Goal: Task Accomplishment & Management: Complete application form

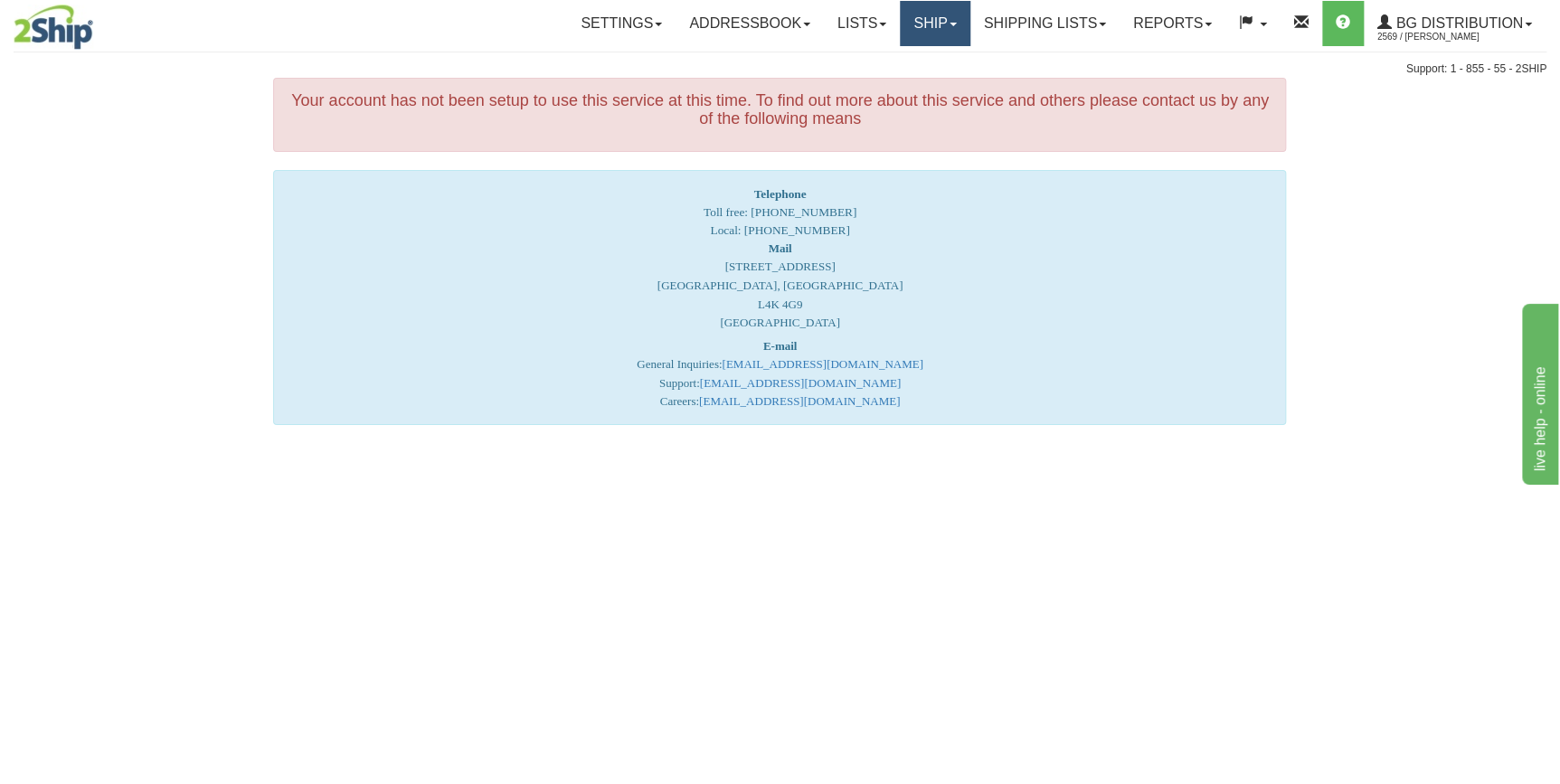
click at [946, 19] on link "Ship" at bounding box center [934, 23] width 69 height 45
click at [892, 58] on span "Ship Screen" at bounding box center [879, 64] width 68 height 15
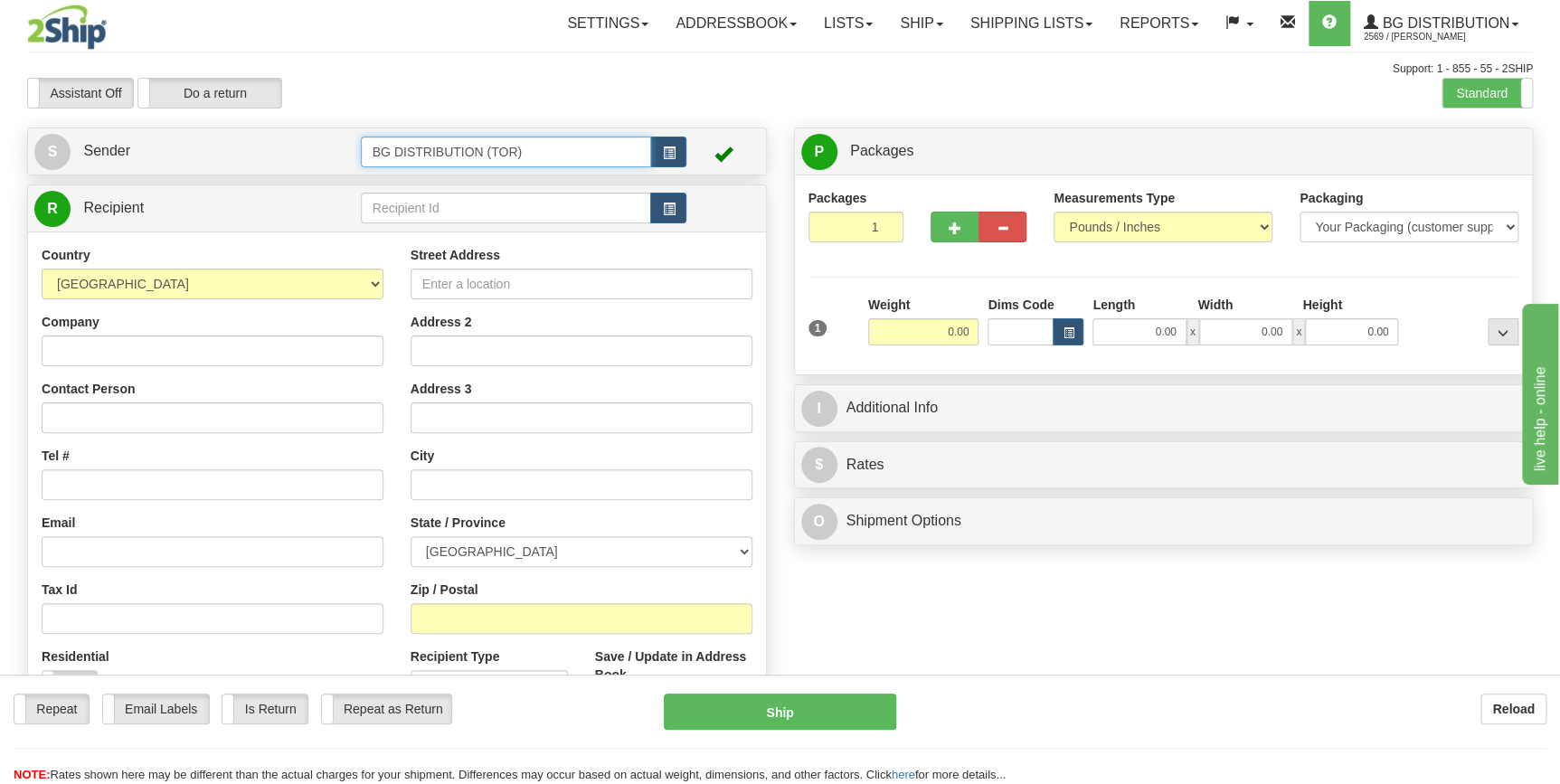
click at [615, 159] on input "BG DISTRIBUTION (TOR)" at bounding box center [506, 151] width 292 height 30
click at [658, 157] on button "button" at bounding box center [668, 151] width 36 height 30
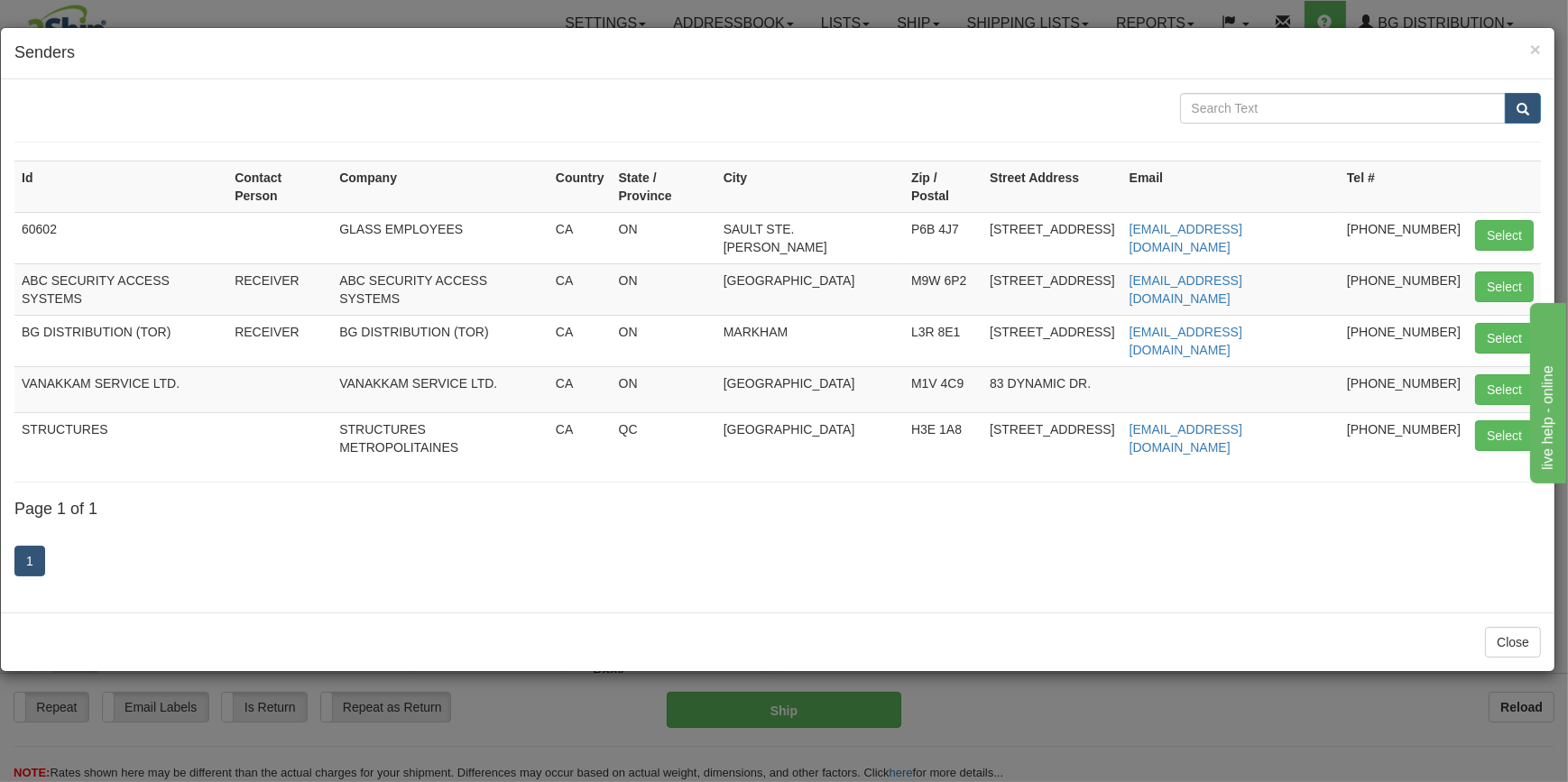
click at [281, 17] on div "× Senders Id Contact Person Company Country State / Province City Zip / Postal …" at bounding box center [784, 391] width 1568 height 782
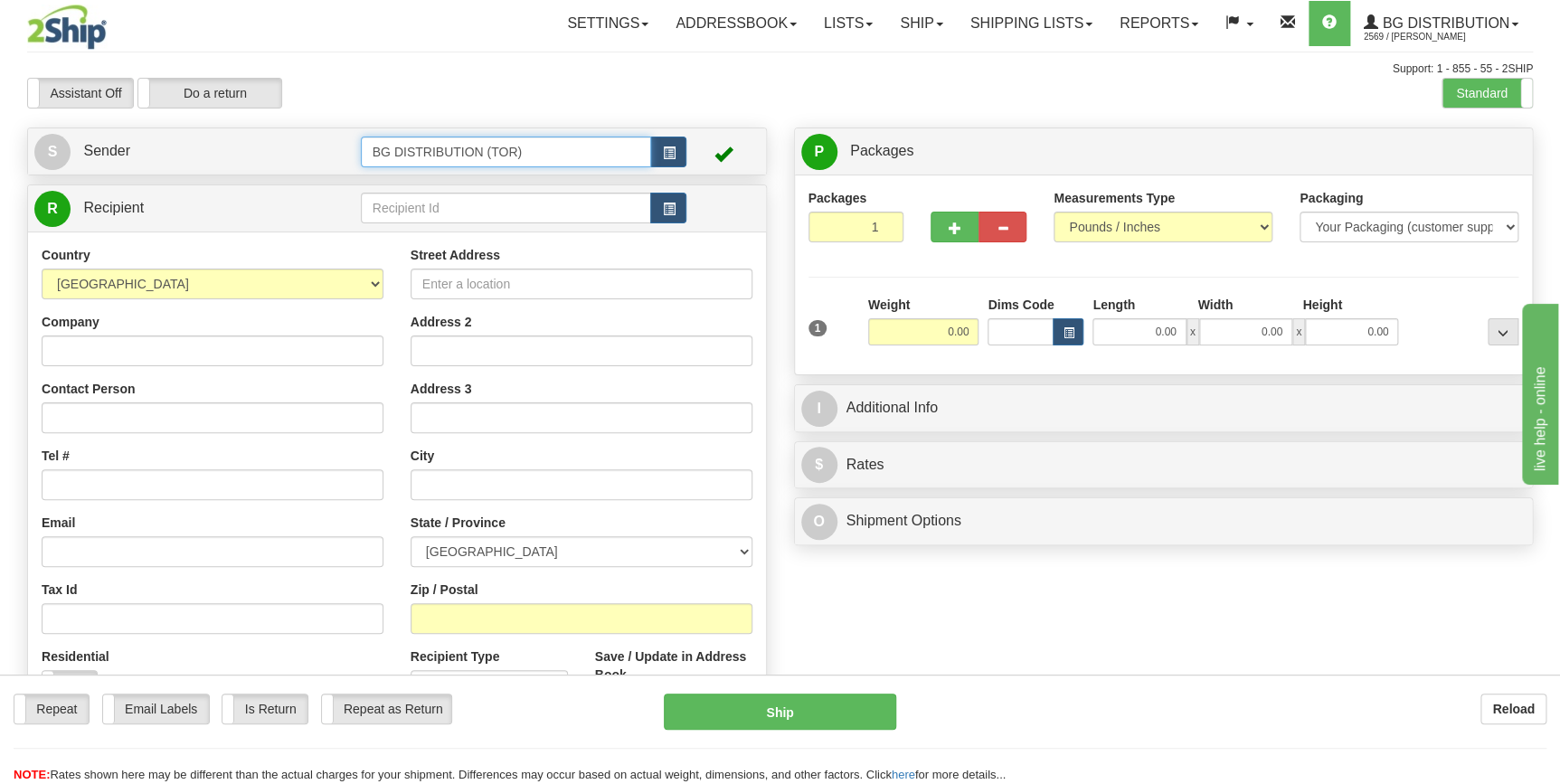
click at [537, 153] on input "BG DISTRIBUTION (TOR)" at bounding box center [506, 151] width 292 height 30
drag, startPoint x: 516, startPoint y: 147, endPoint x: 492, endPoint y: 160, distance: 27.3
click at [492, 160] on input "BG DISTRIBUTION (stb)" at bounding box center [506, 151] width 292 height 30
click at [506, 178] on div "BG DISTRIBUTION (TOR)" at bounding box center [502, 180] width 273 height 20
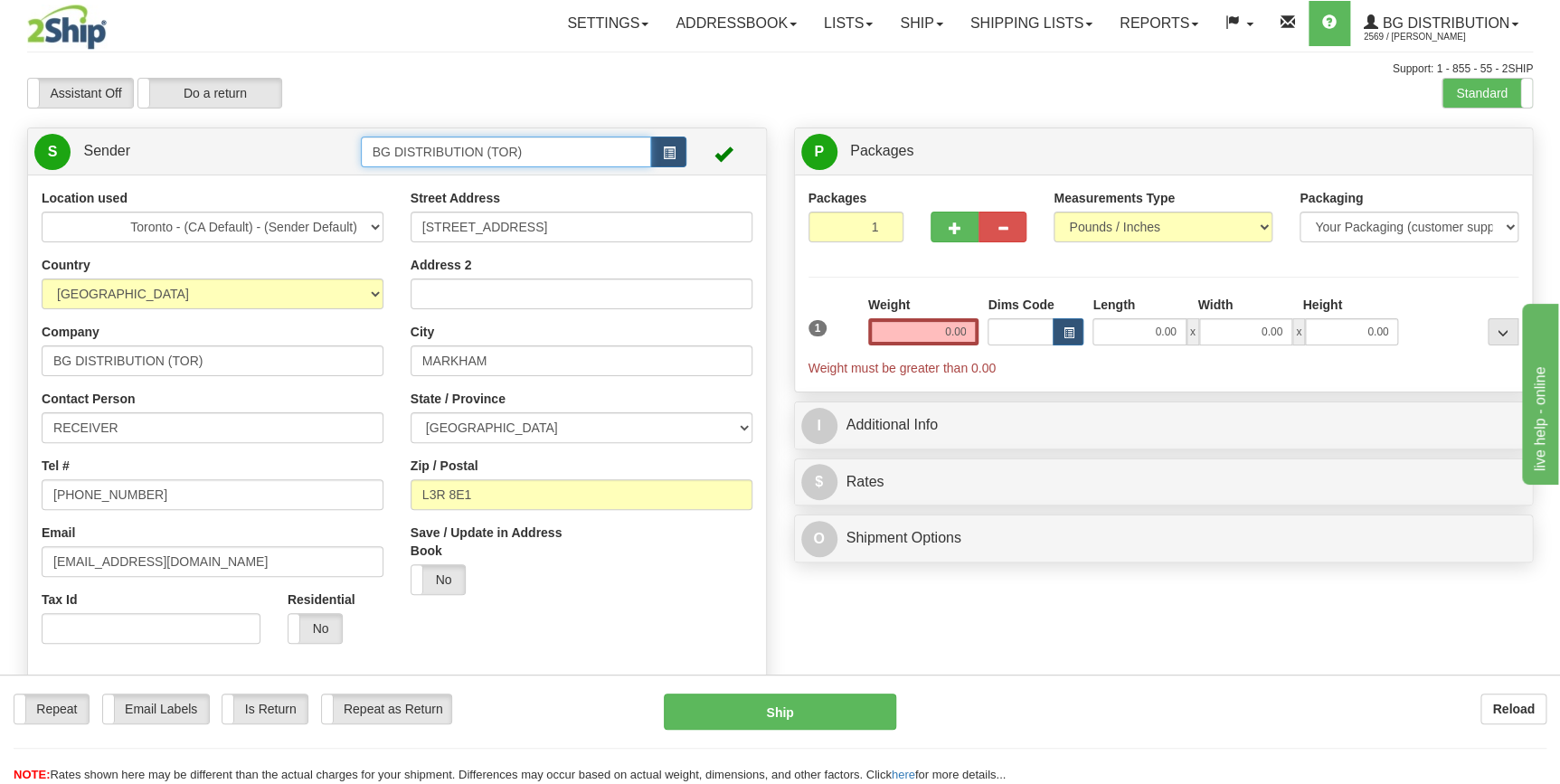
click at [570, 153] on input "BG DISTRIBUTION (TOR)" at bounding box center [506, 151] width 292 height 30
click at [497, 150] on input "BG DISTRIBUTION ( STB" at bounding box center [506, 151] width 292 height 30
click at [517, 154] on input "BG DISTRIBUTION (STB" at bounding box center [506, 151] width 292 height 30
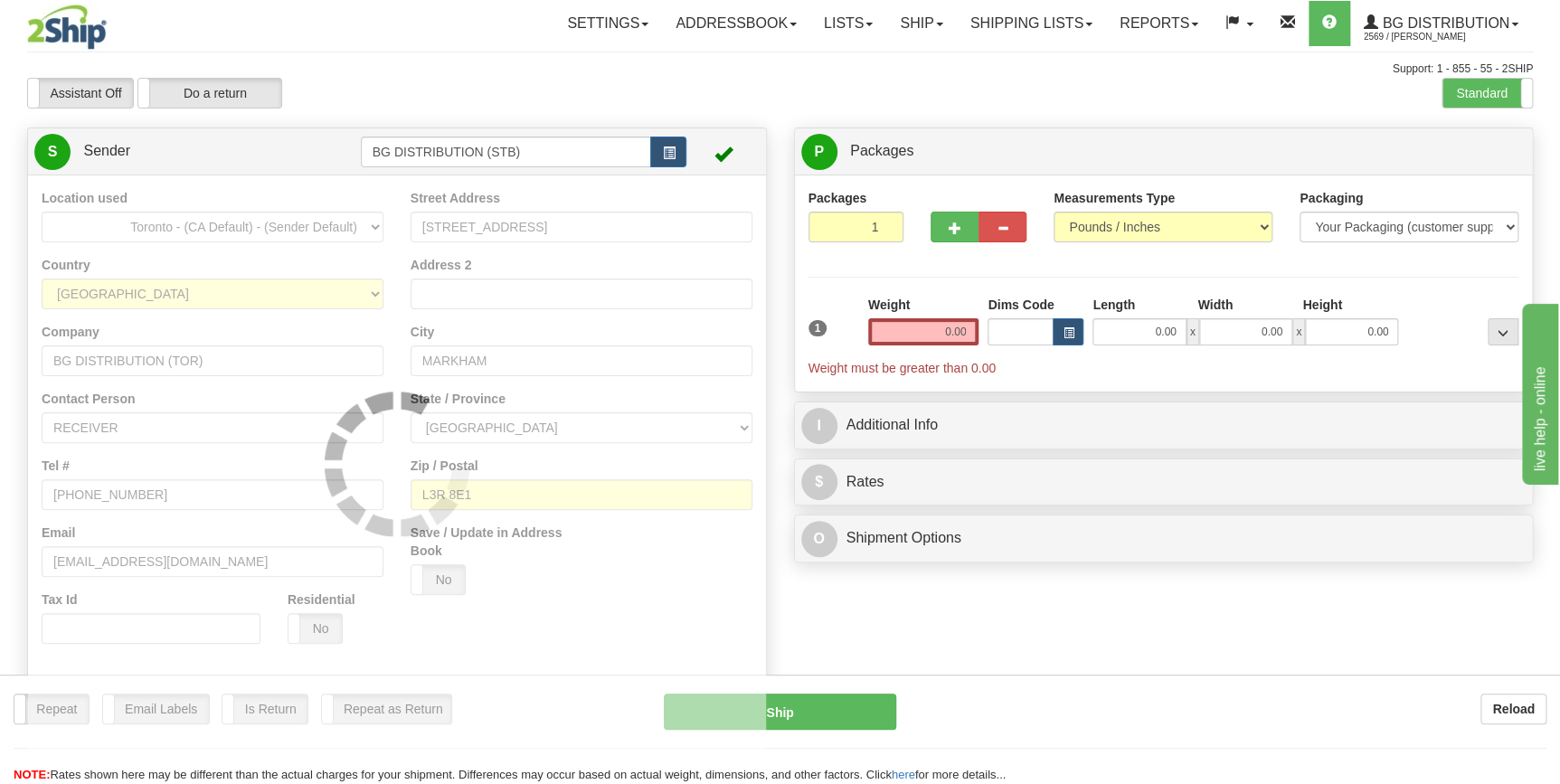
click at [726, 153] on span at bounding box center [722, 154] width 18 height 18
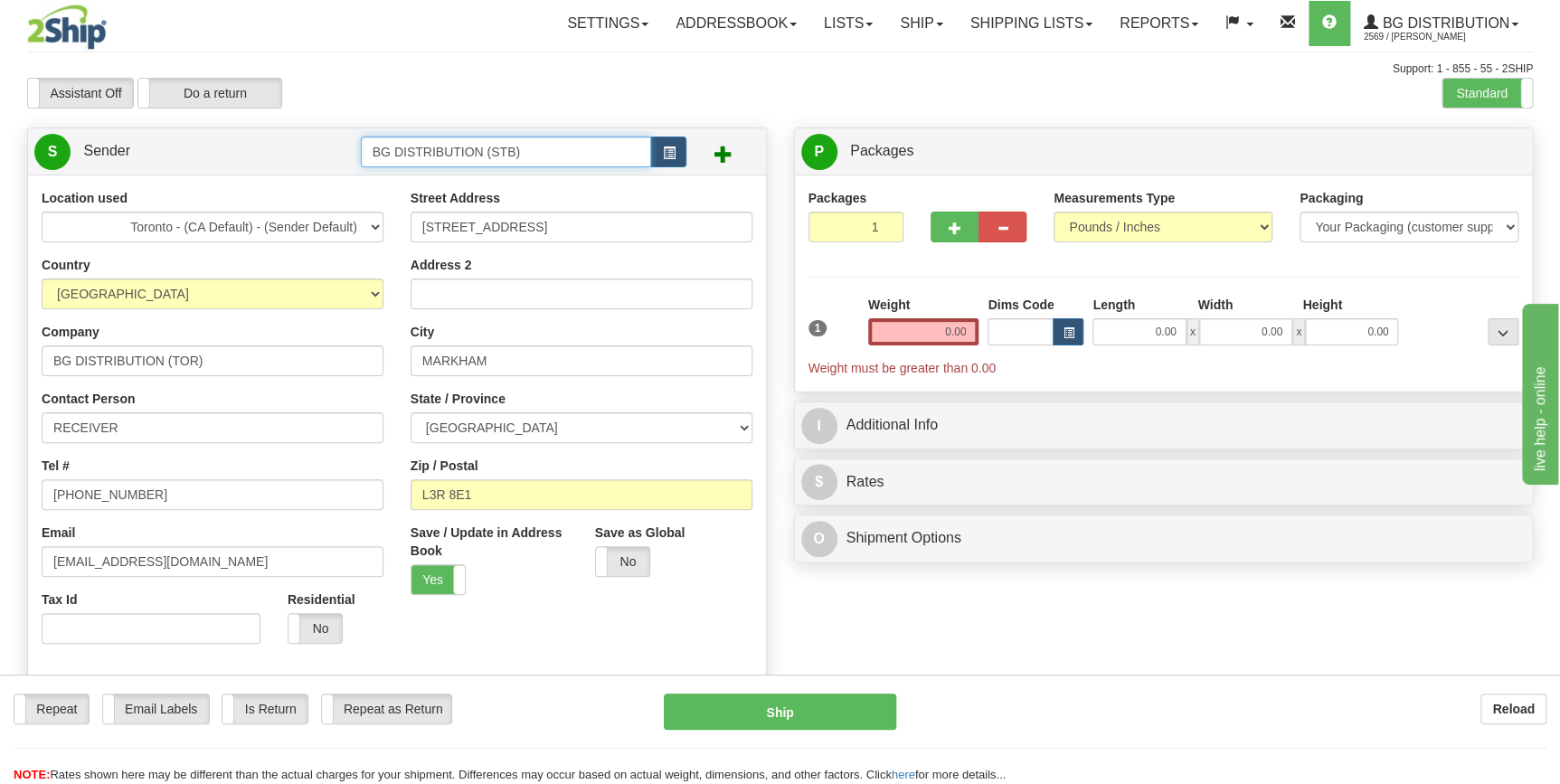
click at [553, 151] on input "BG DISTRIBUTION (STB)" at bounding box center [506, 151] width 292 height 30
drag, startPoint x: 531, startPoint y: 148, endPoint x: 349, endPoint y: 147, distance: 182.0
click at [349, 147] on tr "S Sender BG DISTRIBUTION (STB)" at bounding box center [397, 151] width 725 height 37
click at [520, 150] on input "BG DISTRIBUTION (STB)" at bounding box center [506, 151] width 292 height 30
click at [569, 147] on input "BG DISTRIBUTION (STB)" at bounding box center [506, 151] width 292 height 30
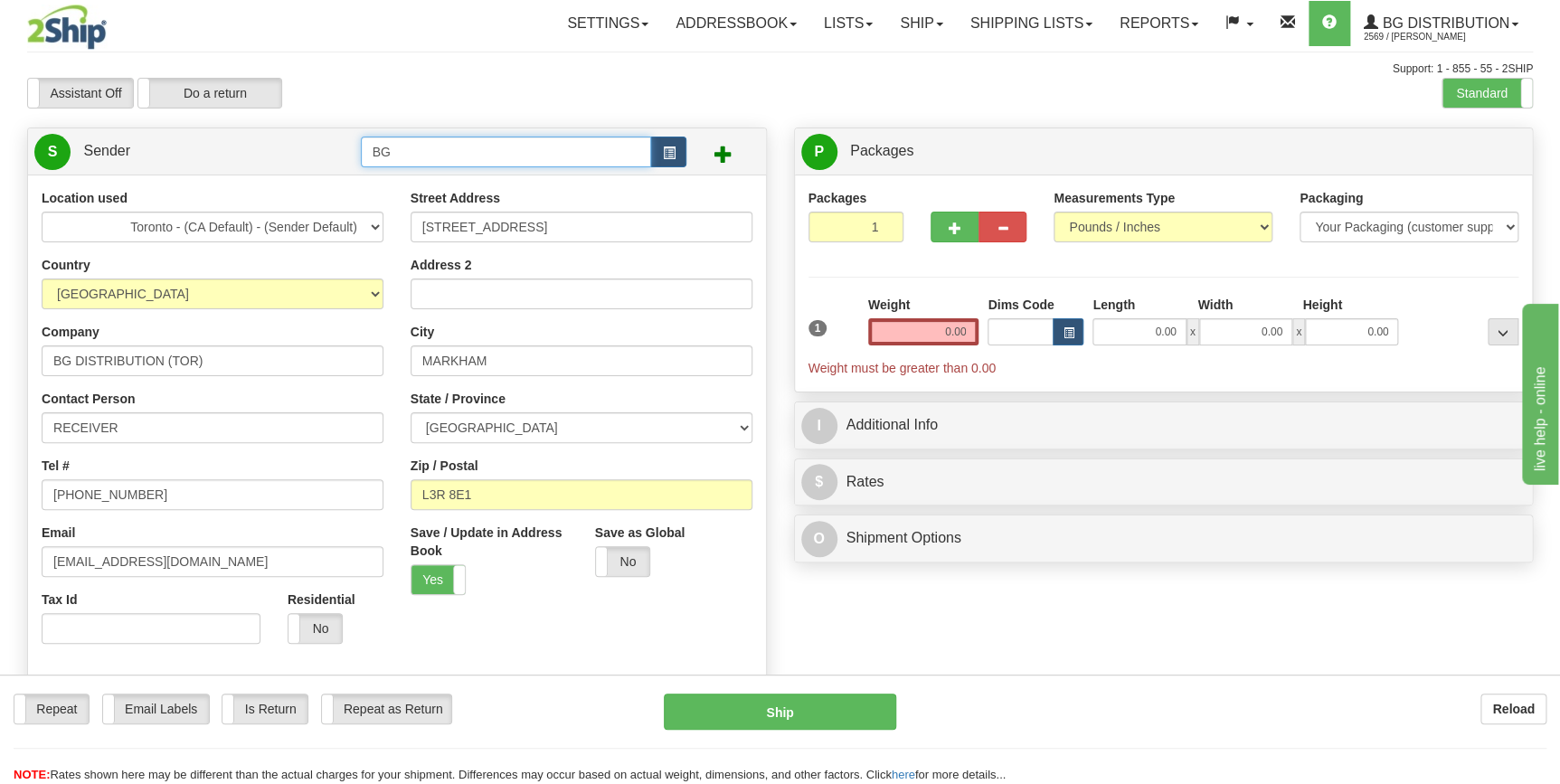
type input "B"
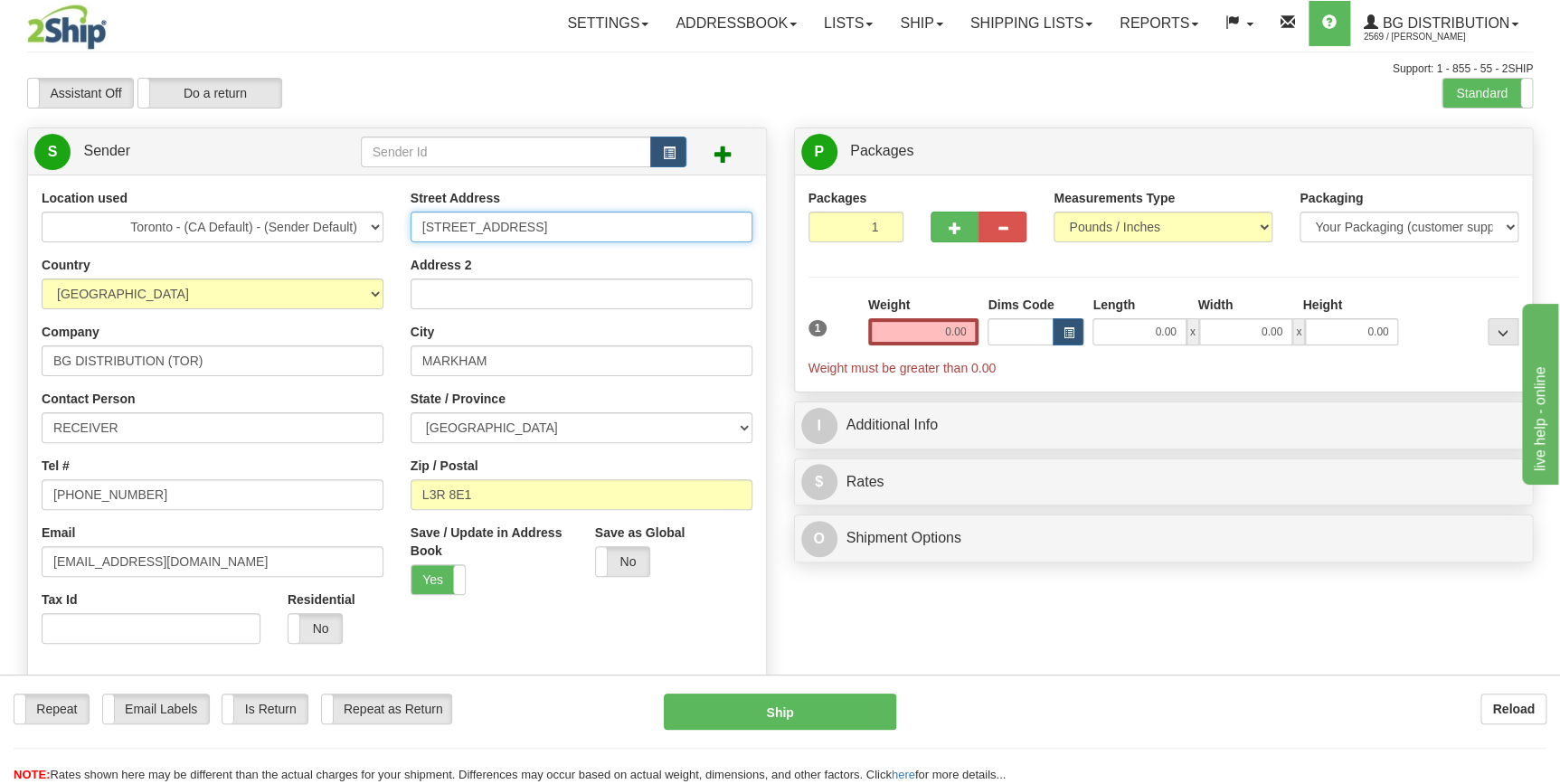
drag, startPoint x: 561, startPoint y: 225, endPoint x: 399, endPoint y: 231, distance: 162.1
click at [399, 231] on div "Street Address 750 COCHRANE DR Address 2 City MARKHAM State / Province ALBERTA …" at bounding box center [581, 398] width 369 height 420
click at [480, 223] on input "972" at bounding box center [581, 226] width 342 height 30
type input "972 RUE PARENT"
select select "QC"
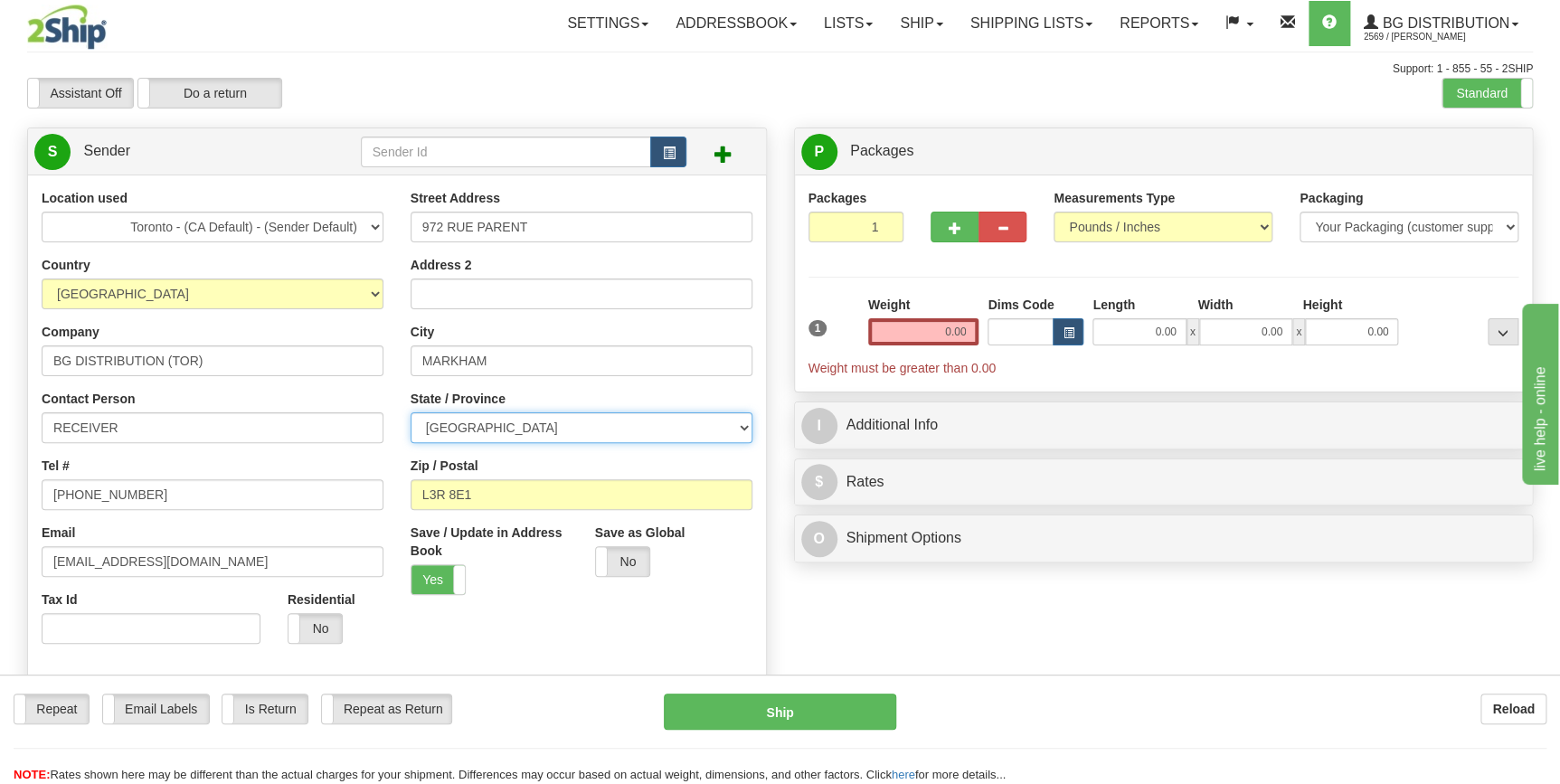
click at [740, 424] on select "ALBERTA BRITISH COLUMBIA MANITOBA NEW BRUNSWICK NEWFOUNDLAND NOVA SCOTIA NUNAVU…" at bounding box center [581, 427] width 342 height 30
click at [411, 412] on select "ALBERTA BRITISH COLUMBIA MANITOBA NEW BRUNSWICK NEWFOUNDLAND NOVA SCOTIA NUNAVU…" at bounding box center [581, 427] width 342 height 30
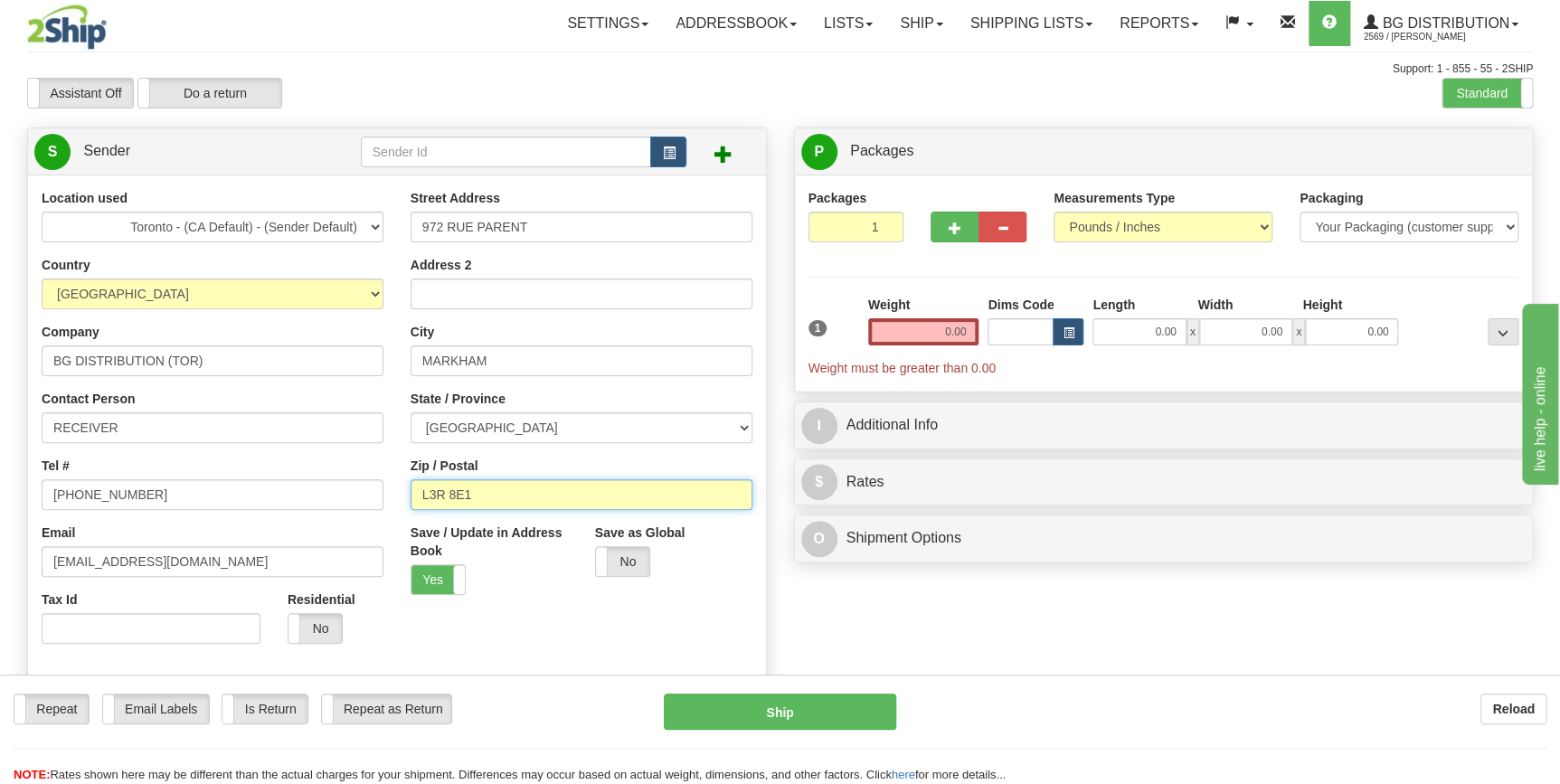
drag, startPoint x: 522, startPoint y: 488, endPoint x: 406, endPoint y: 491, distance: 116.0
click at [406, 491] on div "Street Address 972 RUE PARENT Address 2 City MARKHAM State / Province ALBERTA B…" at bounding box center [581, 398] width 369 height 420
type input "J3V 0A2"
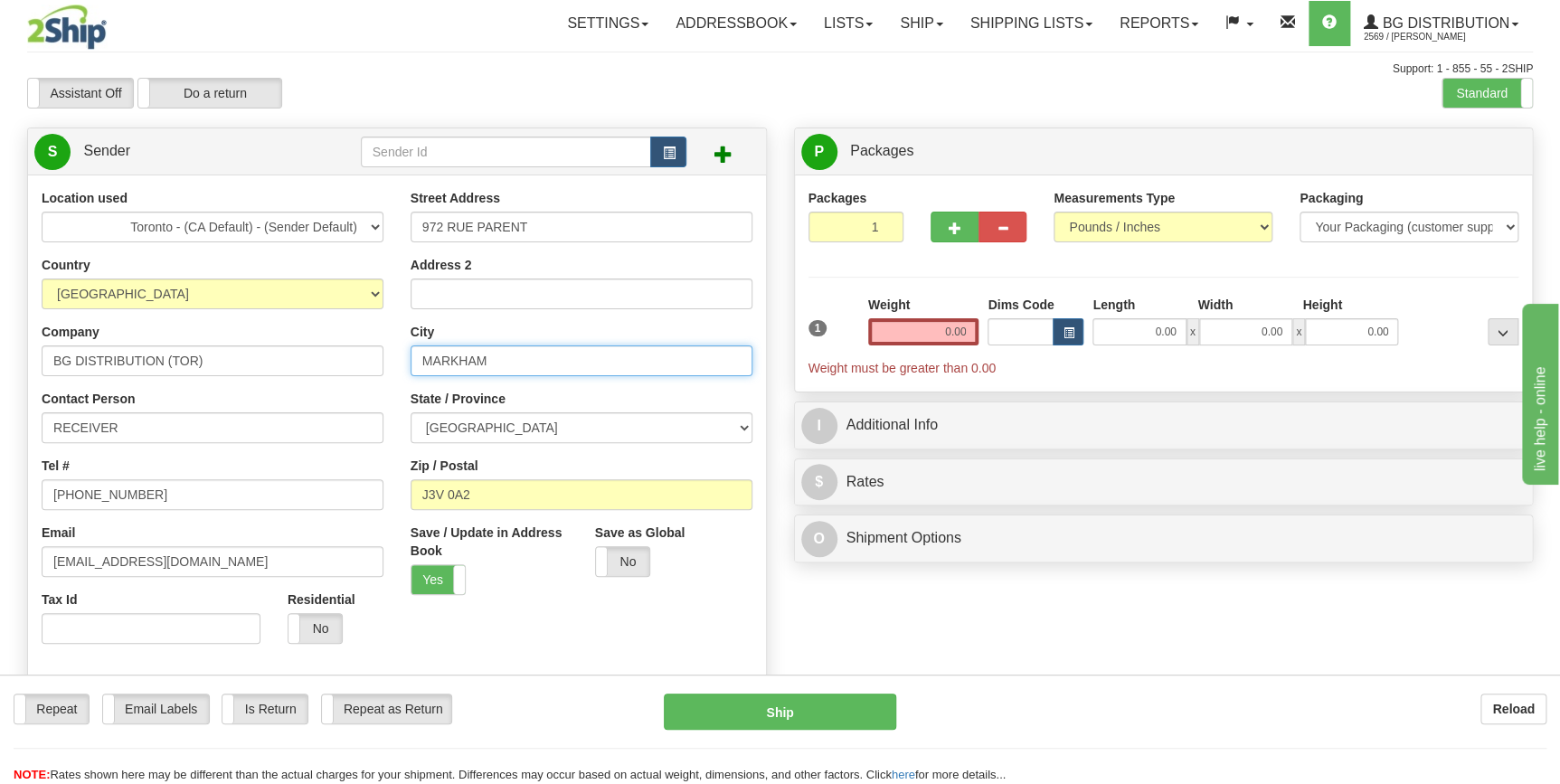
drag, startPoint x: 511, startPoint y: 355, endPoint x: 409, endPoint y: 359, distance: 102.1
click at [409, 359] on div "Street Address 972 RUE PARENT Address 2 City MARKHAM State / Province ALBERTA B…" at bounding box center [581, 398] width 369 height 420
type input "PORTE GA"
drag, startPoint x: 499, startPoint y: 361, endPoint x: 423, endPoint y: 362, distance: 76.0
click at [423, 362] on input "PORTE GA" at bounding box center [581, 360] width 342 height 30
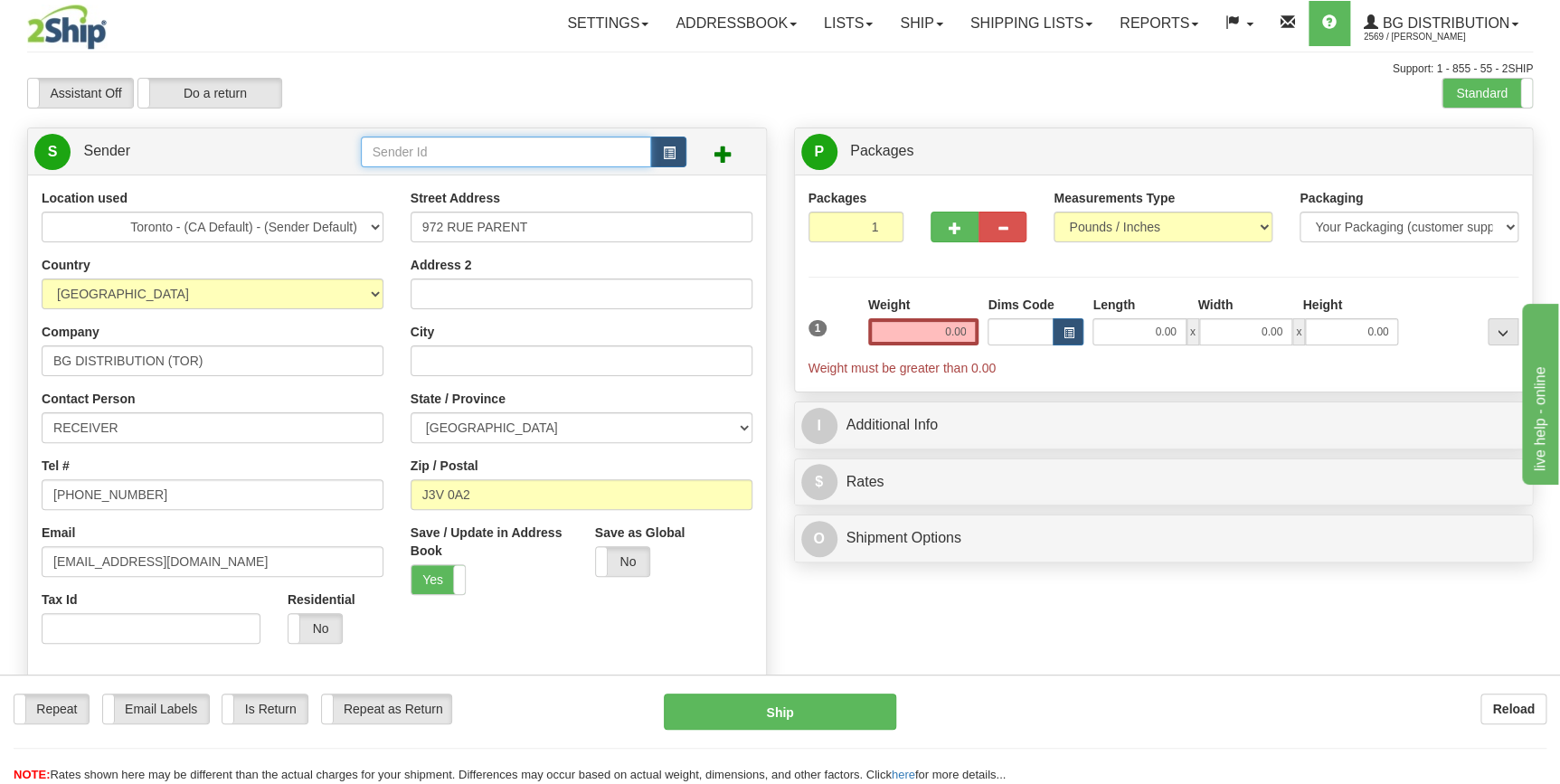
click at [462, 156] on input "text" at bounding box center [506, 151] width 292 height 30
type input "BG DISTRIBUTION (STB)"
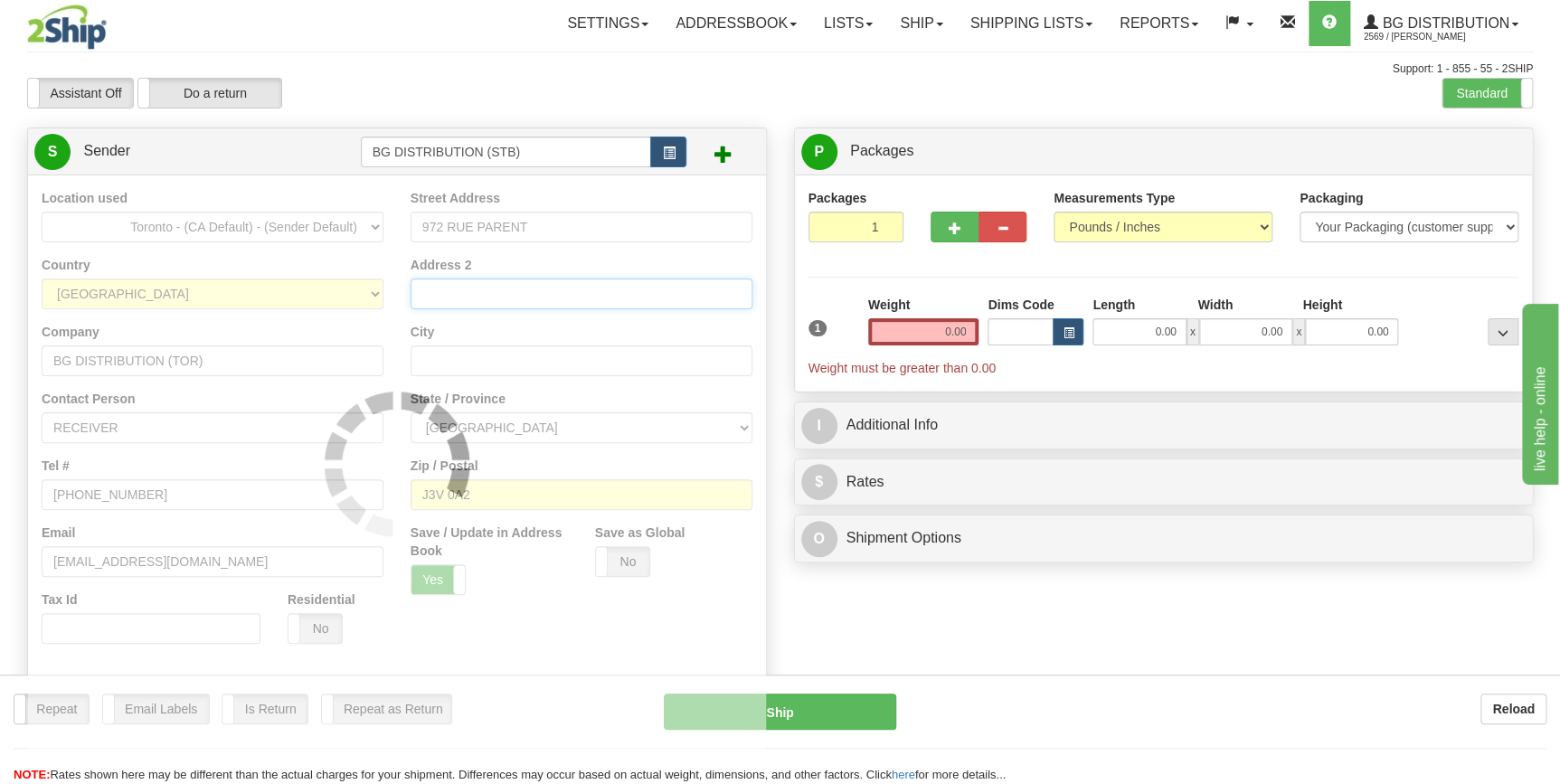
click at [493, 288] on div "Location used Toronto - (CA Default) - (Sender Default) Country AFGHANISTAN ALA…" at bounding box center [397, 463] width 738 height 577
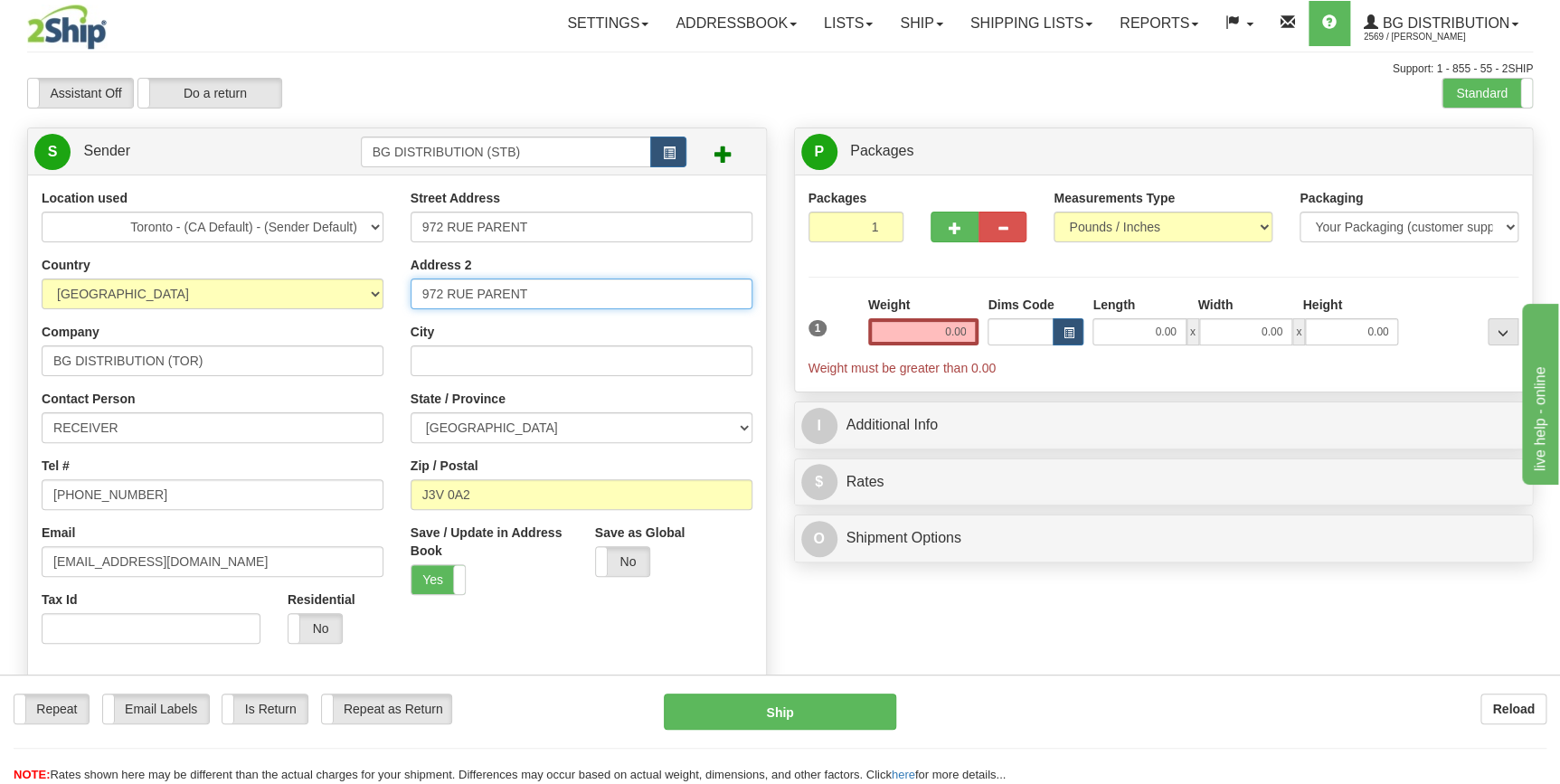
type input "972 RUE PARENT"
click at [488, 428] on select "ALBERTA BRITISH COLUMBIA MANITOBA NEW BRUNSWICK NEWFOUNDLAND NOVA SCOTIA NUNAVU…" at bounding box center [581, 427] width 342 height 30
click at [411, 412] on select "ALBERTA BRITISH COLUMBIA MANITOBA NEW BRUNSWICK NEWFOUNDLAND NOVA SCOTIA NUNAVU…" at bounding box center [581, 427] width 342 height 30
click at [918, 326] on input "0.00" at bounding box center [923, 331] width 112 height 27
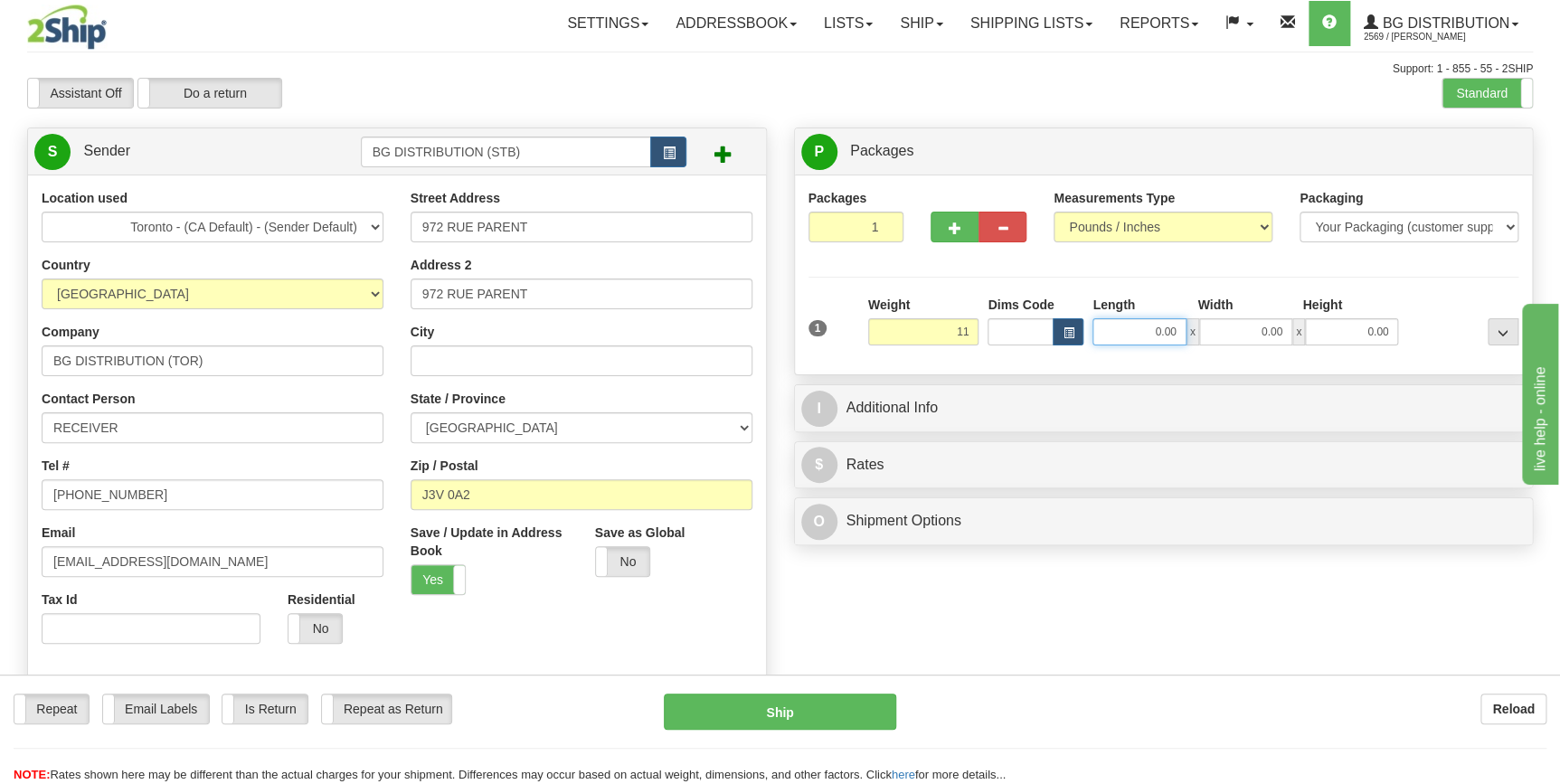
type input "11.00"
click at [1149, 339] on input "0.00" at bounding box center [1138, 331] width 93 height 27
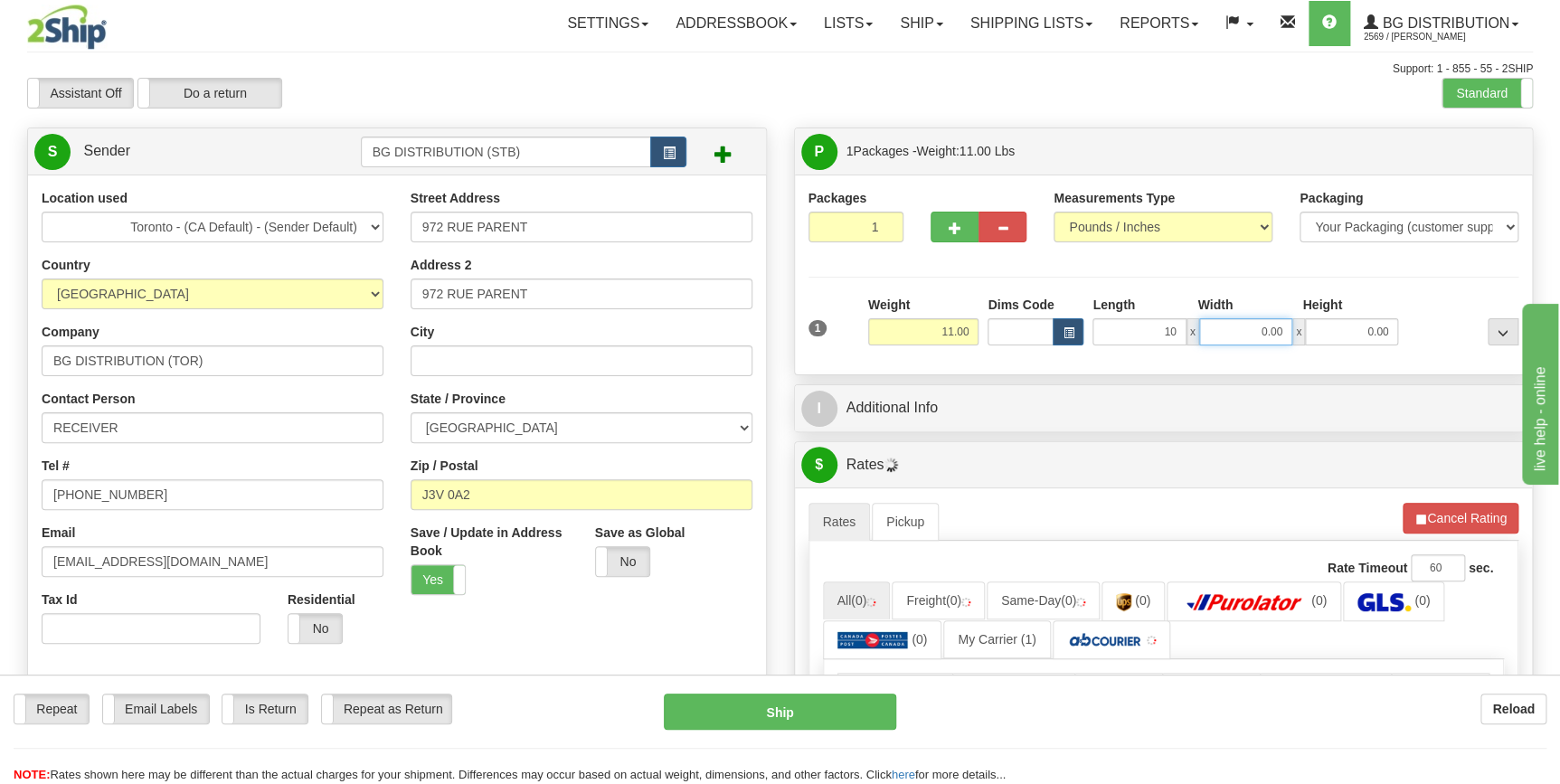
type input "10.00"
click at [1276, 323] on input "0.00" at bounding box center [1245, 331] width 93 height 27
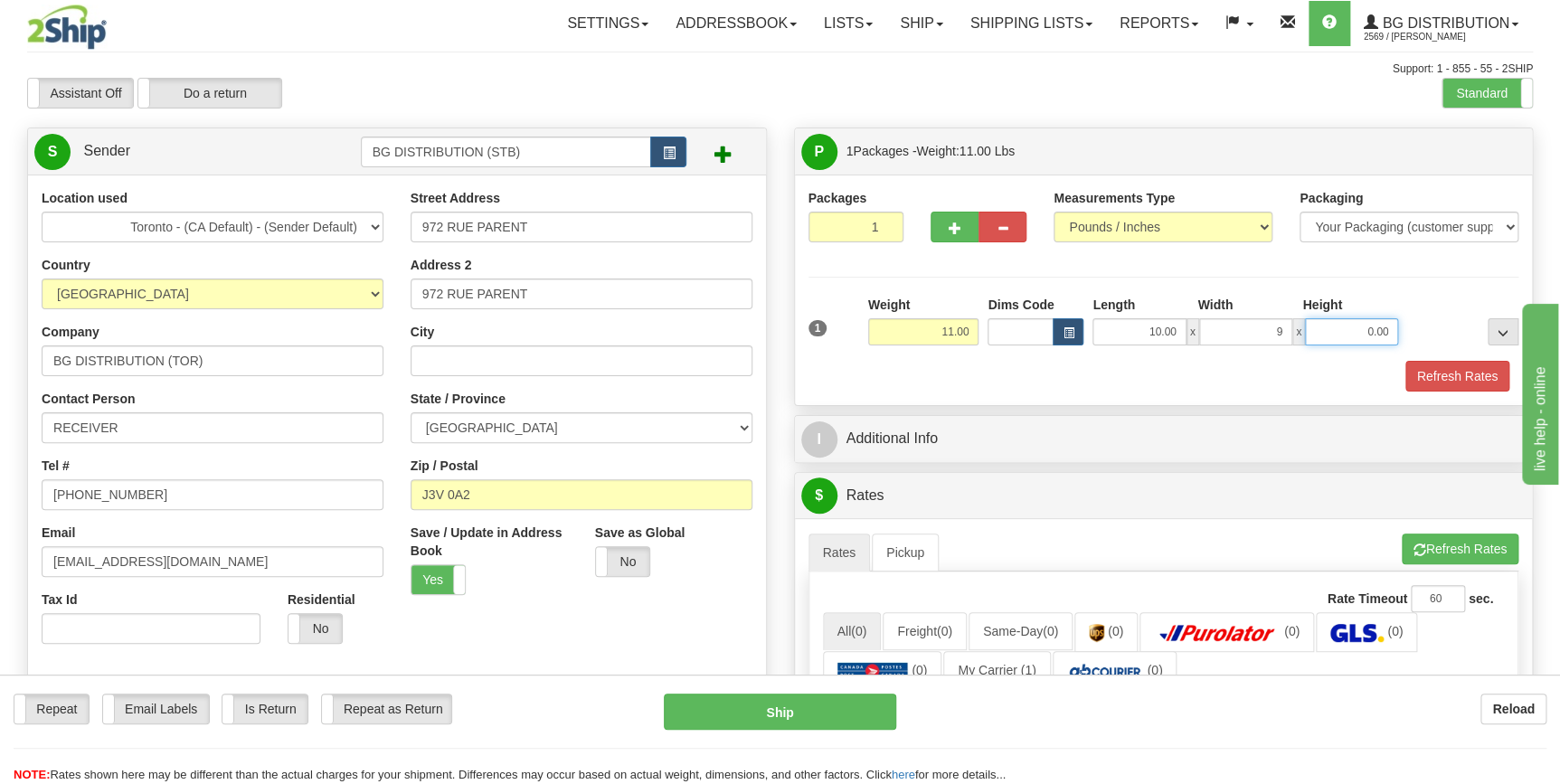
type input "9.00"
click at [1358, 334] on input "0.00" at bounding box center [1352, 331] width 93 height 27
type input "5.00"
click at [957, 230] on span "button" at bounding box center [955, 228] width 13 height 12
type input "2"
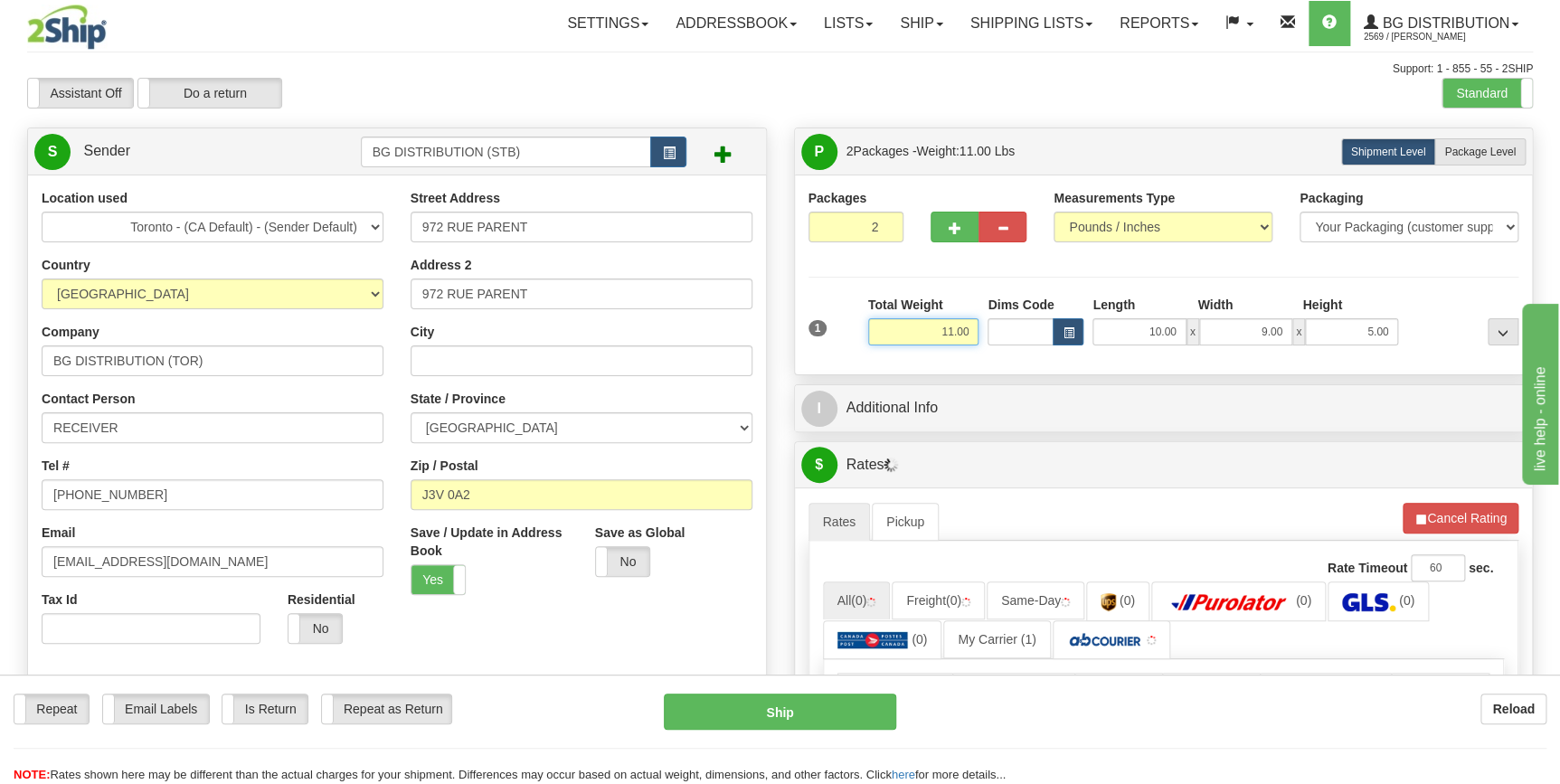
drag, startPoint x: 967, startPoint y: 327, endPoint x: 932, endPoint y: 327, distance: 35.0
click at [932, 327] on input "11.00" at bounding box center [923, 331] width 112 height 27
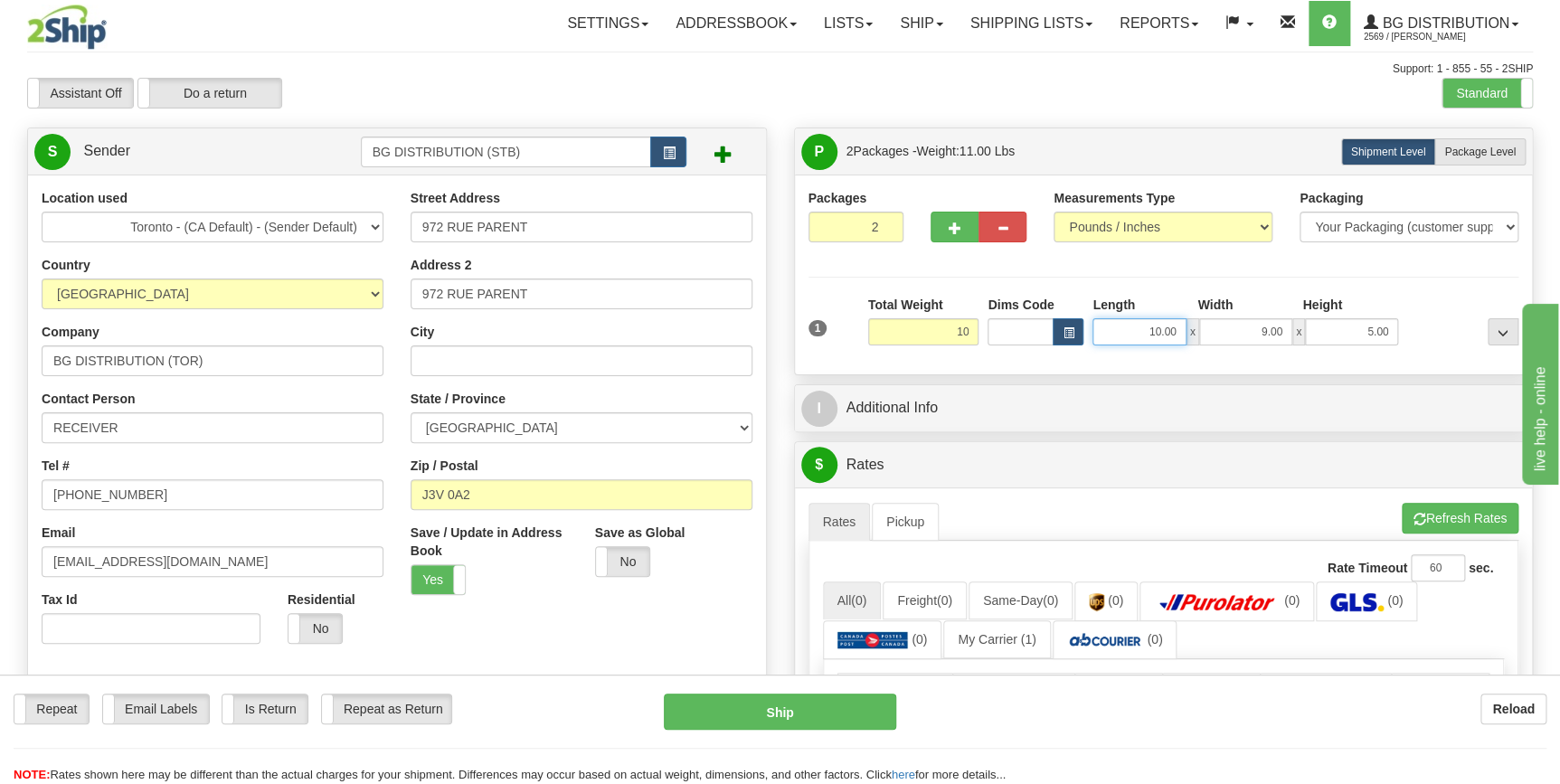
type input "10.00"
click at [1145, 335] on input "10.00" at bounding box center [1138, 331] width 93 height 27
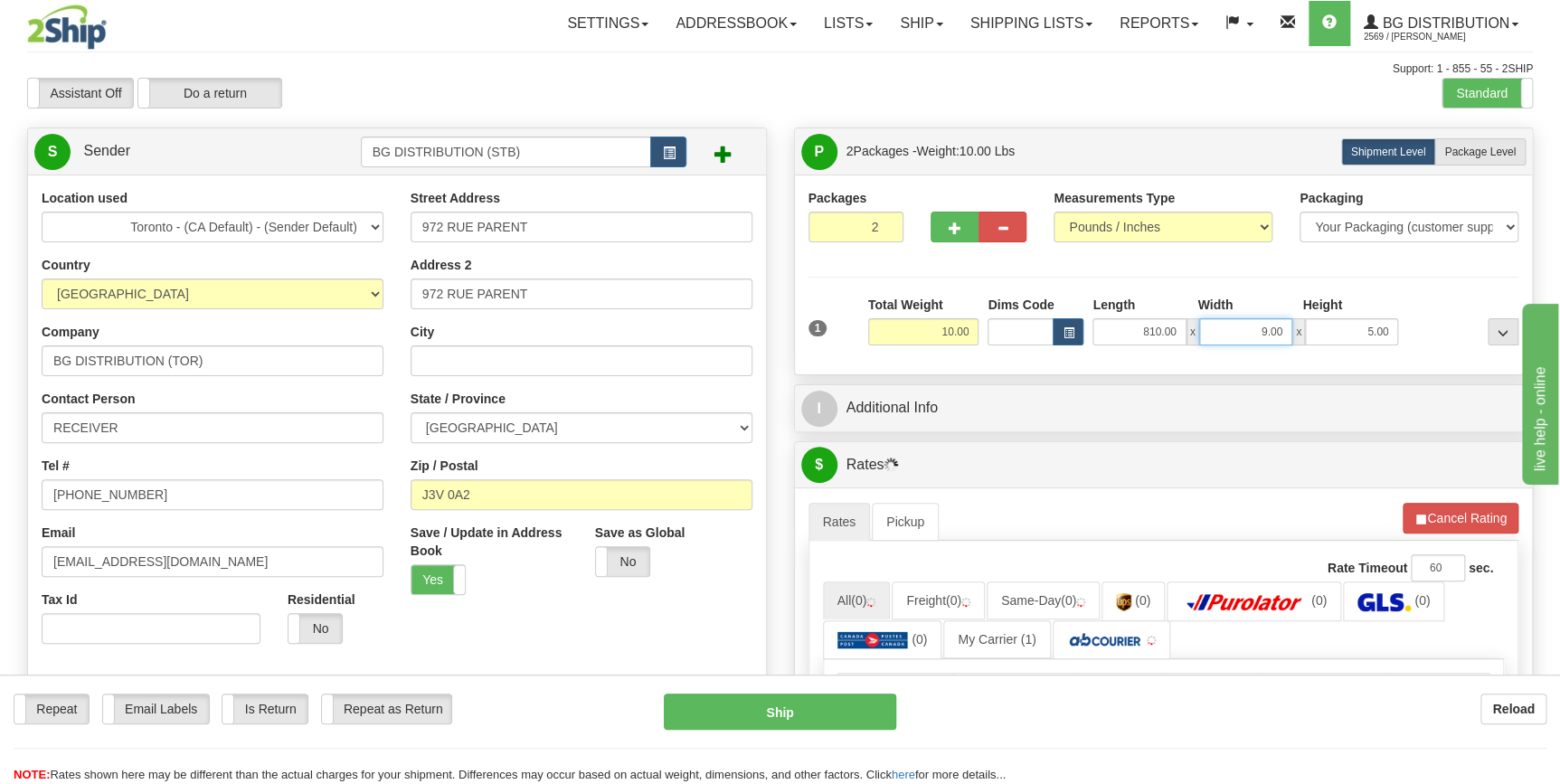
click at [1267, 329] on input "9.00" at bounding box center [1245, 331] width 93 height 27
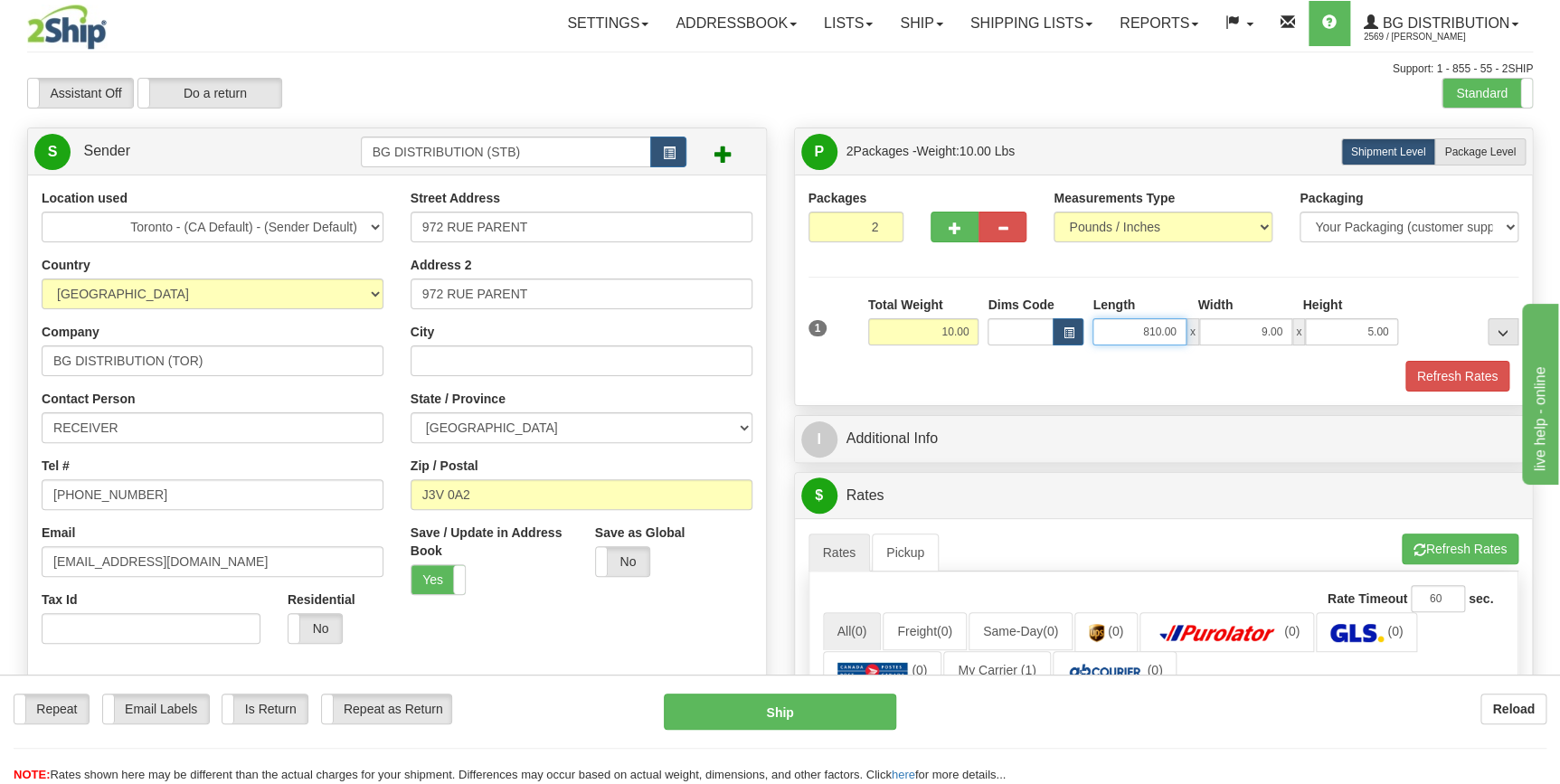
click at [1158, 331] on input "810.00" at bounding box center [1138, 331] width 93 height 27
drag, startPoint x: 1167, startPoint y: 327, endPoint x: 1139, endPoint y: 341, distance: 31.3
click at [1139, 341] on input "810.00" at bounding box center [1138, 331] width 93 height 27
type input "00"
drag, startPoint x: 1154, startPoint y: 332, endPoint x: 1180, endPoint y: 330, distance: 26.1
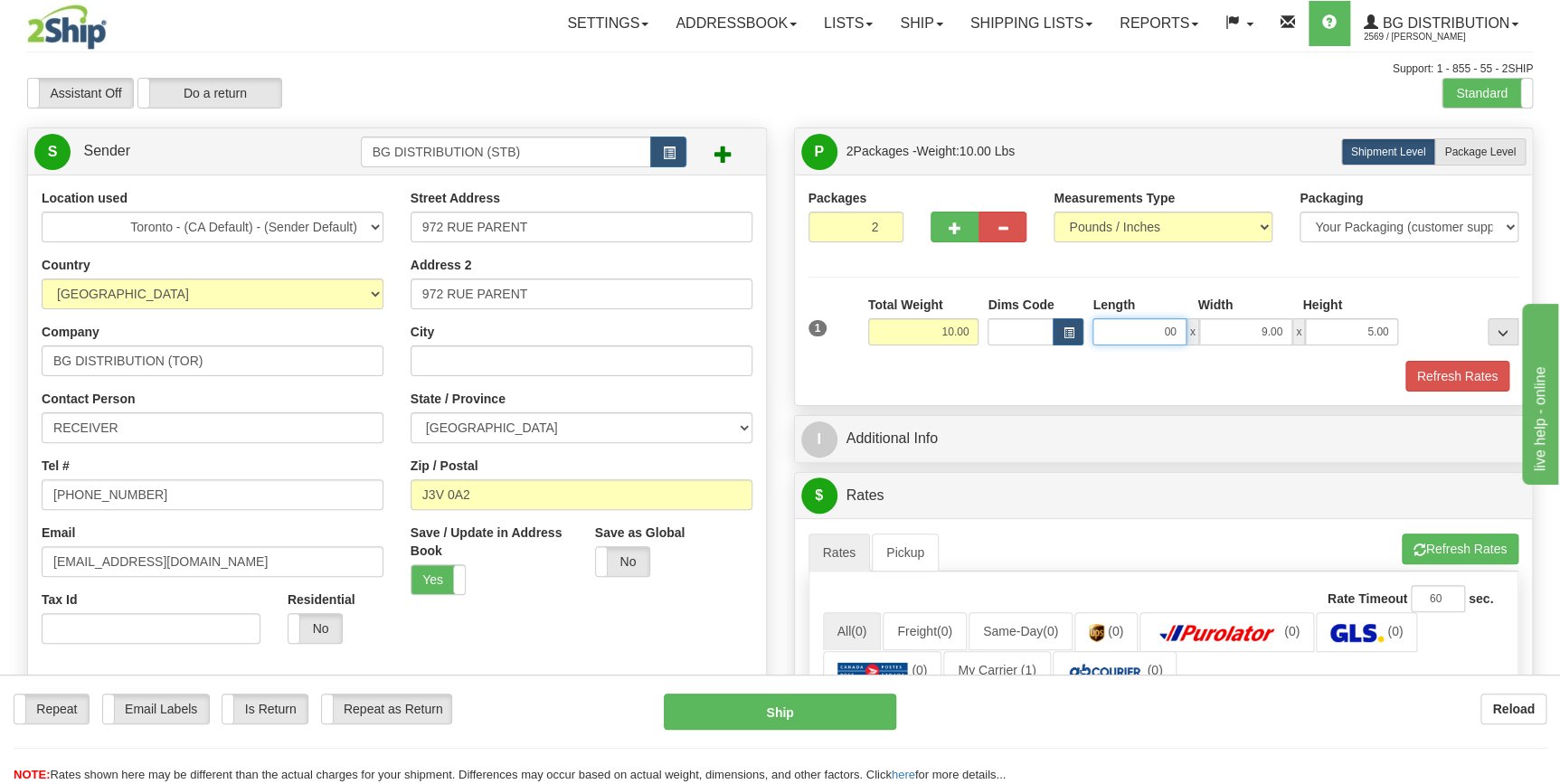
click at [1180, 330] on input "00" at bounding box center [1138, 331] width 93 height 27
type input "8.00"
drag, startPoint x: 1284, startPoint y: 328, endPoint x: 1260, endPoint y: 335, distance: 25.0
click at [1260, 335] on input "9.00" at bounding box center [1245, 331] width 93 height 27
type input "17.00"
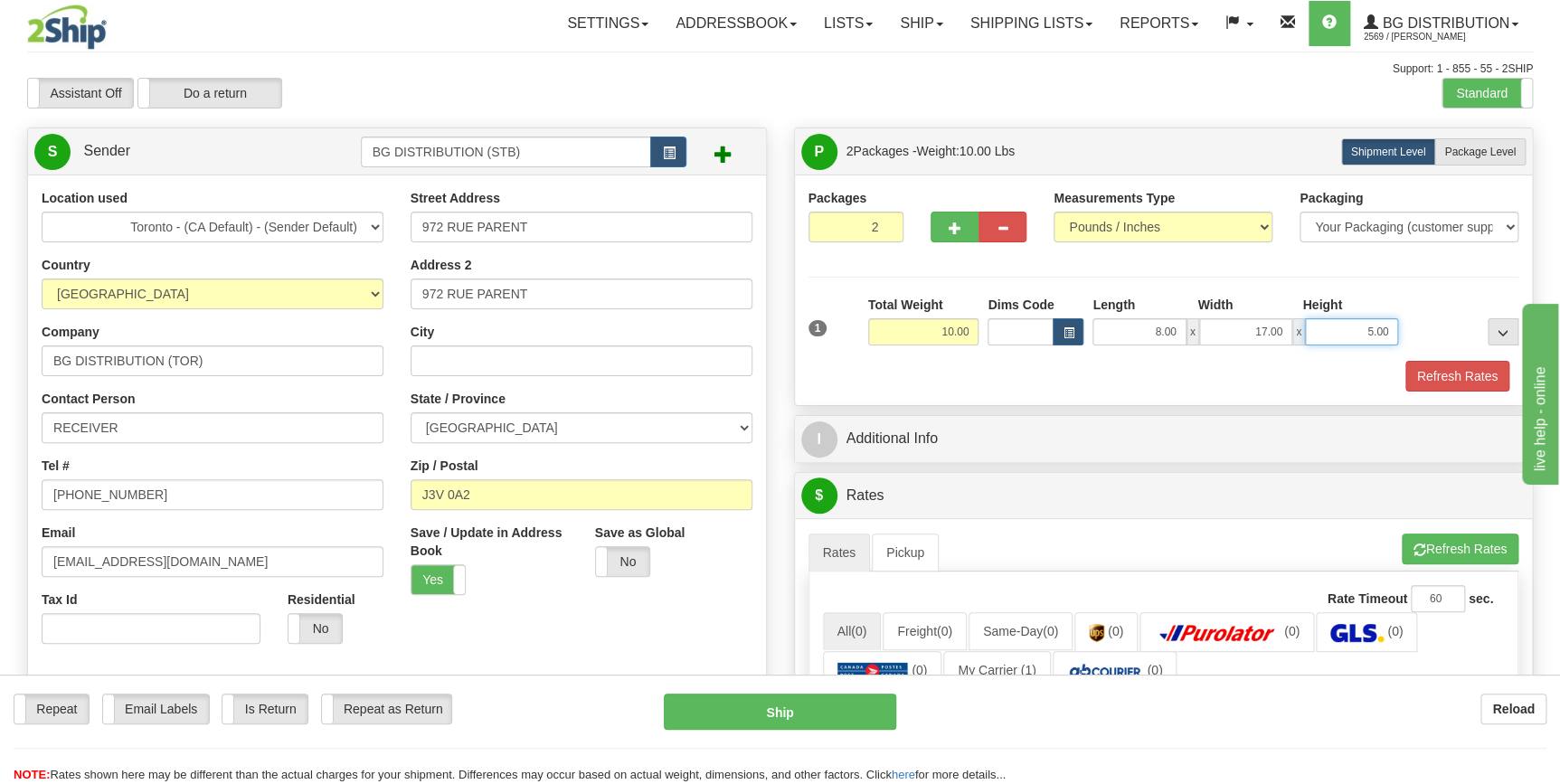
drag, startPoint x: 1362, startPoint y: 334, endPoint x: 1394, endPoint y: 330, distance: 32.2
click at [1394, 330] on input "5.00" at bounding box center [1352, 331] width 93 height 27
type input "9.00"
click at [946, 225] on button "button" at bounding box center [955, 226] width 48 height 30
type input "3"
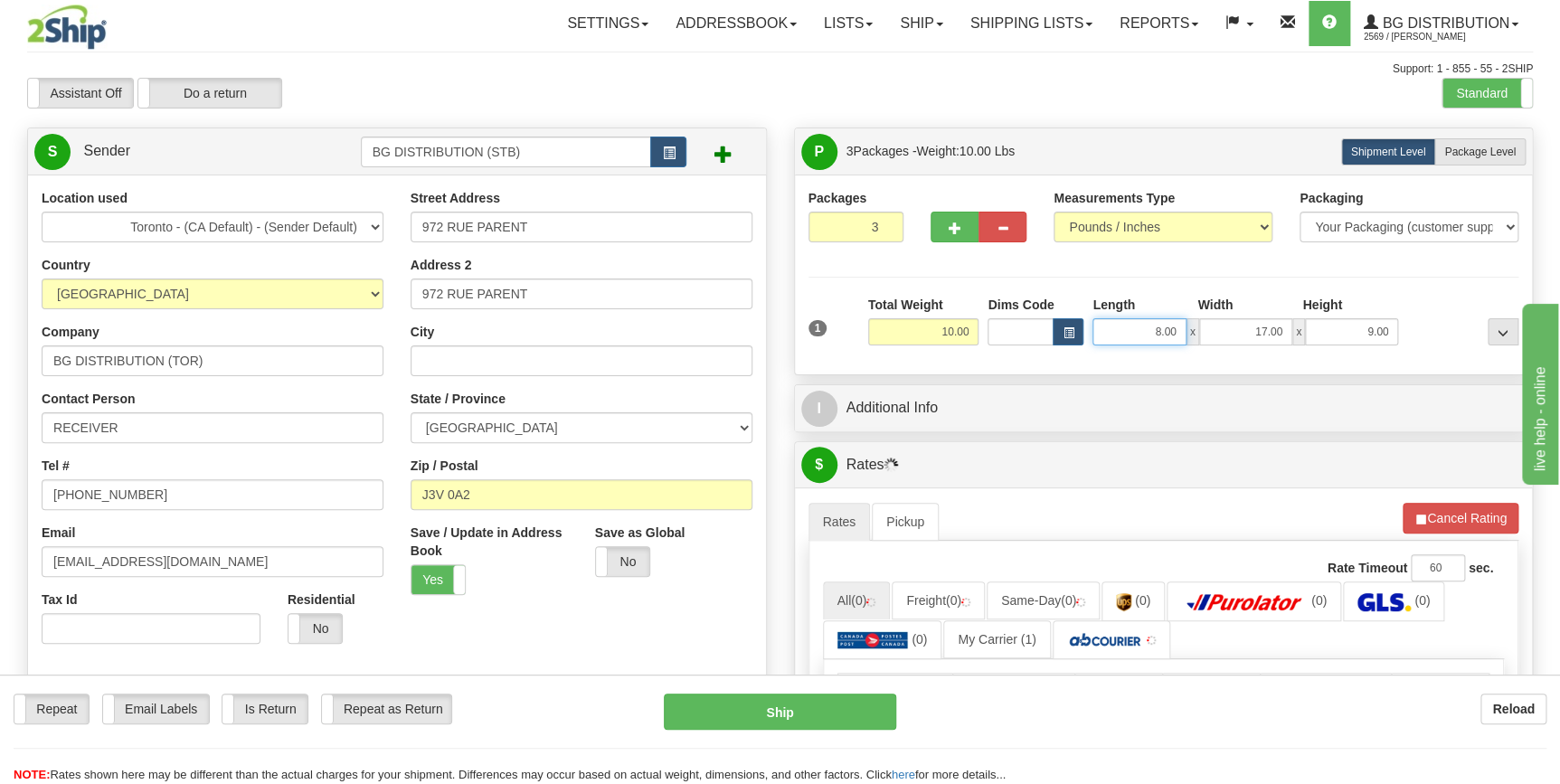
drag, startPoint x: 1146, startPoint y: 330, endPoint x: 1182, endPoint y: 330, distance: 36.0
click at [1182, 330] on input "8.00" at bounding box center [1138, 331] width 93 height 27
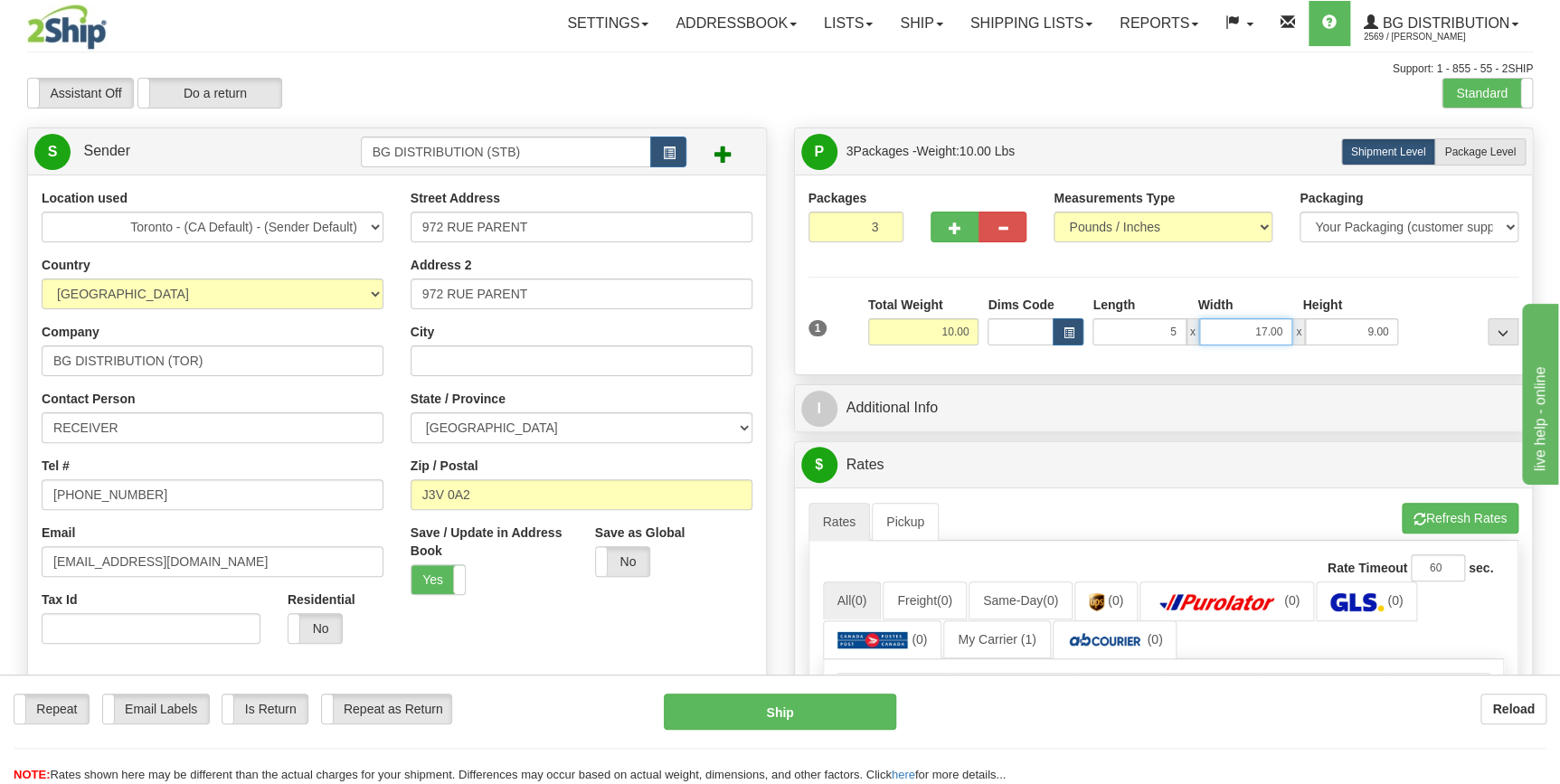
type input "5.00"
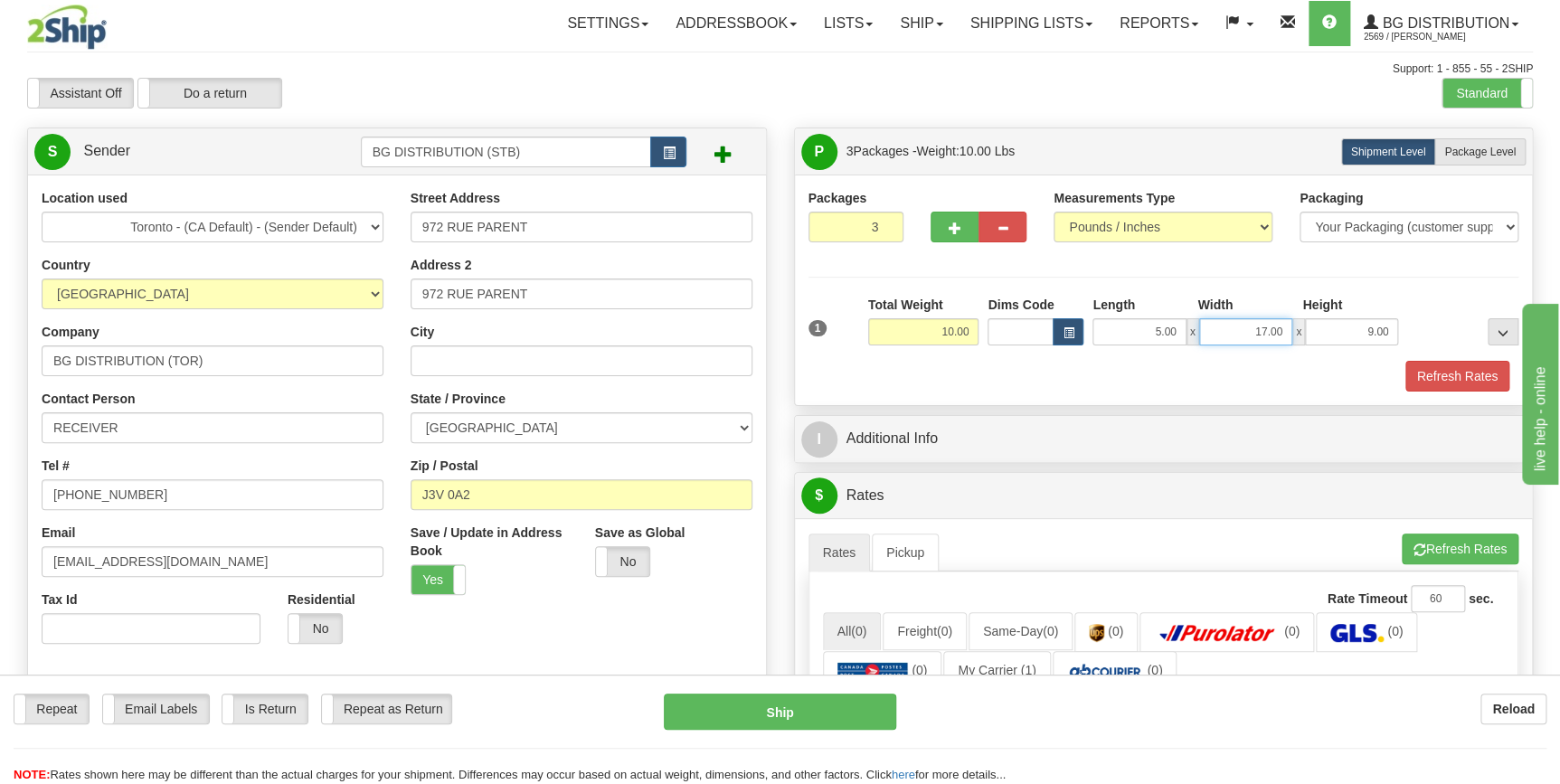
drag, startPoint x: 1245, startPoint y: 336, endPoint x: 1293, endPoint y: 335, distance: 48.0
click at [1293, 335] on div "5.00 x 17.00 x 9.00" at bounding box center [1244, 331] width 305 height 27
type input "97.00"
drag, startPoint x: 1358, startPoint y: 335, endPoint x: 1387, endPoint y: 332, distance: 29.2
click at [1387, 332] on input "9.00" at bounding box center [1352, 331] width 93 height 27
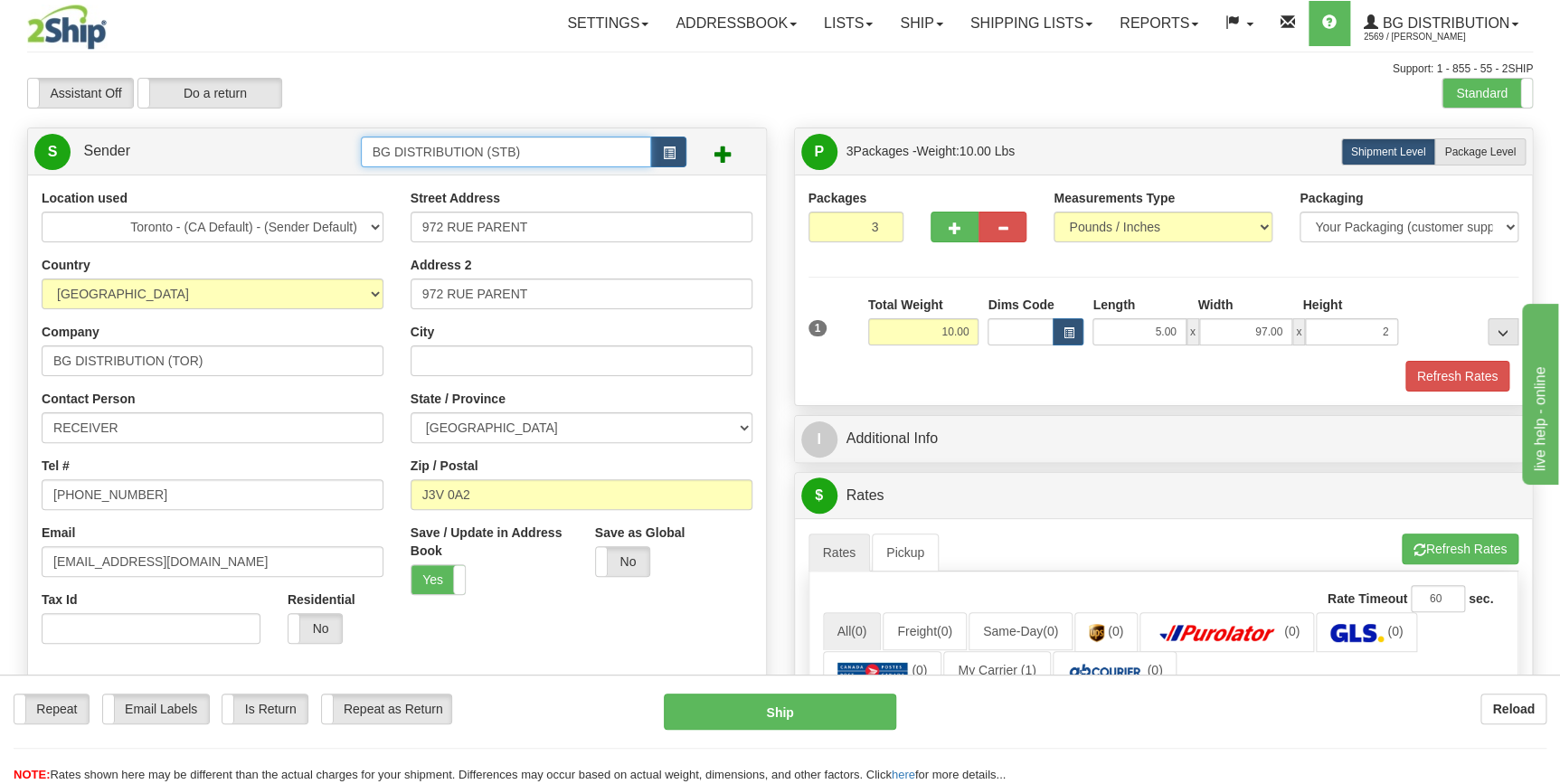
type input "2.00"
click at [562, 148] on input "BG DISTRIBUTION (STB)" at bounding box center [506, 151] width 292 height 30
click at [482, 646] on div at bounding box center [397, 442] width 765 height 505
click at [262, 362] on input "BG DISTRIBUTION (TOR)" at bounding box center [212, 360] width 342 height 30
click at [560, 151] on input "BG DISTRIBUTION (STB)" at bounding box center [506, 151] width 292 height 30
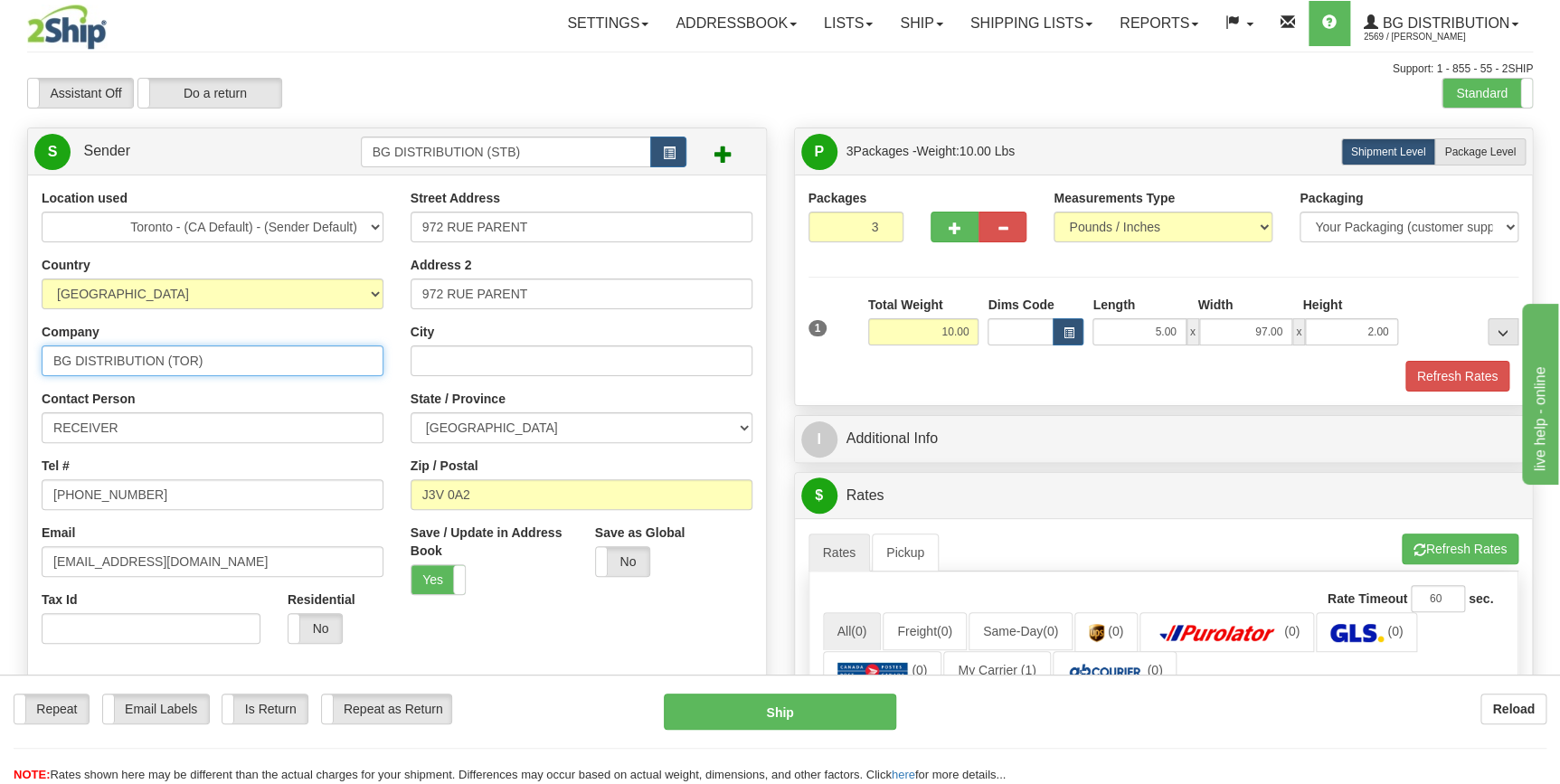
drag, startPoint x: 235, startPoint y: 362, endPoint x: 194, endPoint y: 364, distance: 41.0
click at [194, 364] on input "BG DISTRIBUTION (TOR)" at bounding box center [212, 360] width 342 height 30
drag, startPoint x: 256, startPoint y: 128, endPoint x: 225, endPoint y: 127, distance: 31.0
click at [225, 128] on div "S Sender BG DISTRIBUTION (STB)" at bounding box center [397, 151] width 738 height 46
type input "BG"
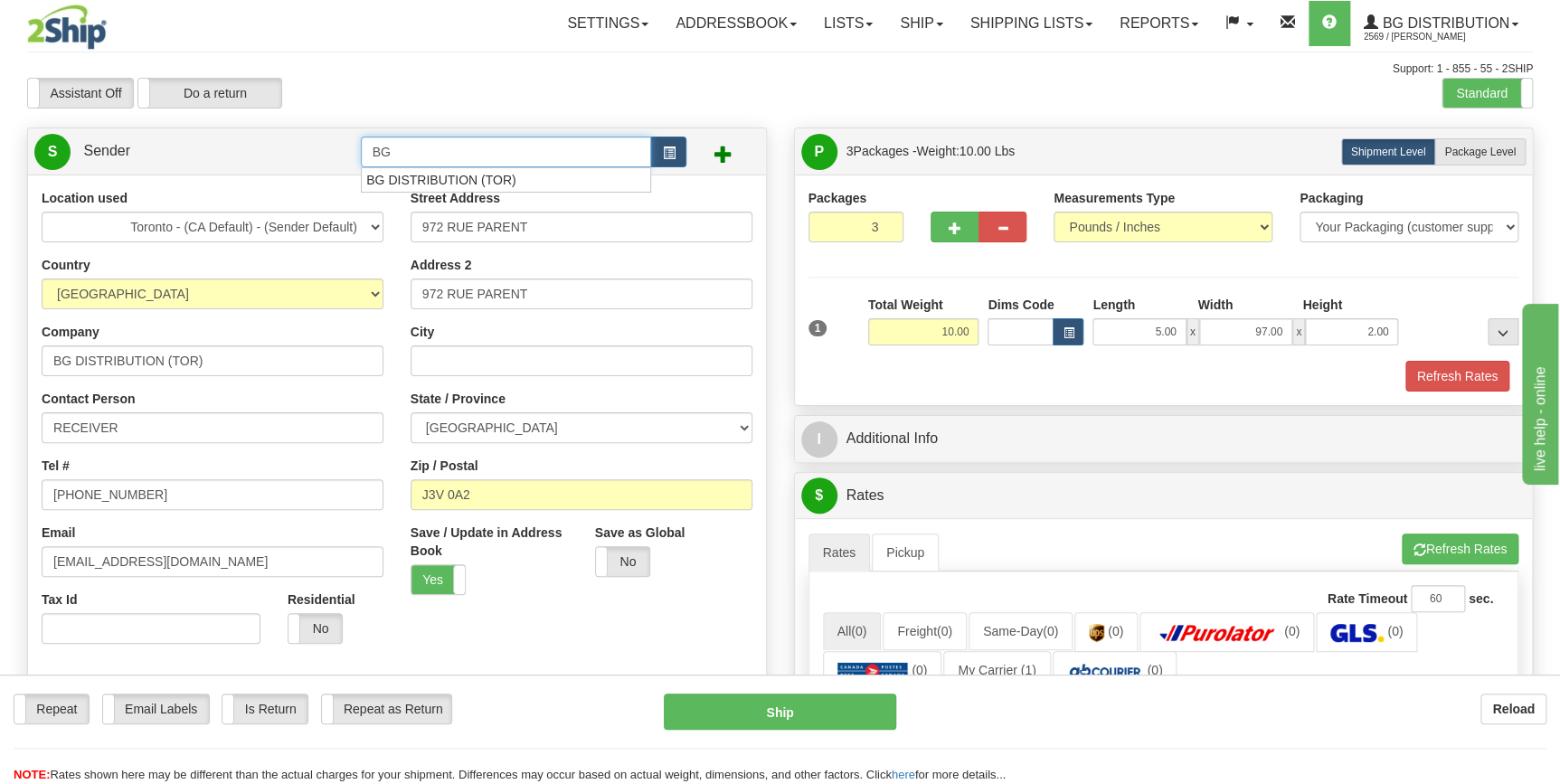
click at [518, 141] on input "BG" at bounding box center [506, 151] width 292 height 30
drag, startPoint x: 427, startPoint y: 151, endPoint x: 354, endPoint y: 150, distance: 73.0
click at [354, 150] on tr "S Sender BG" at bounding box center [397, 151] width 725 height 37
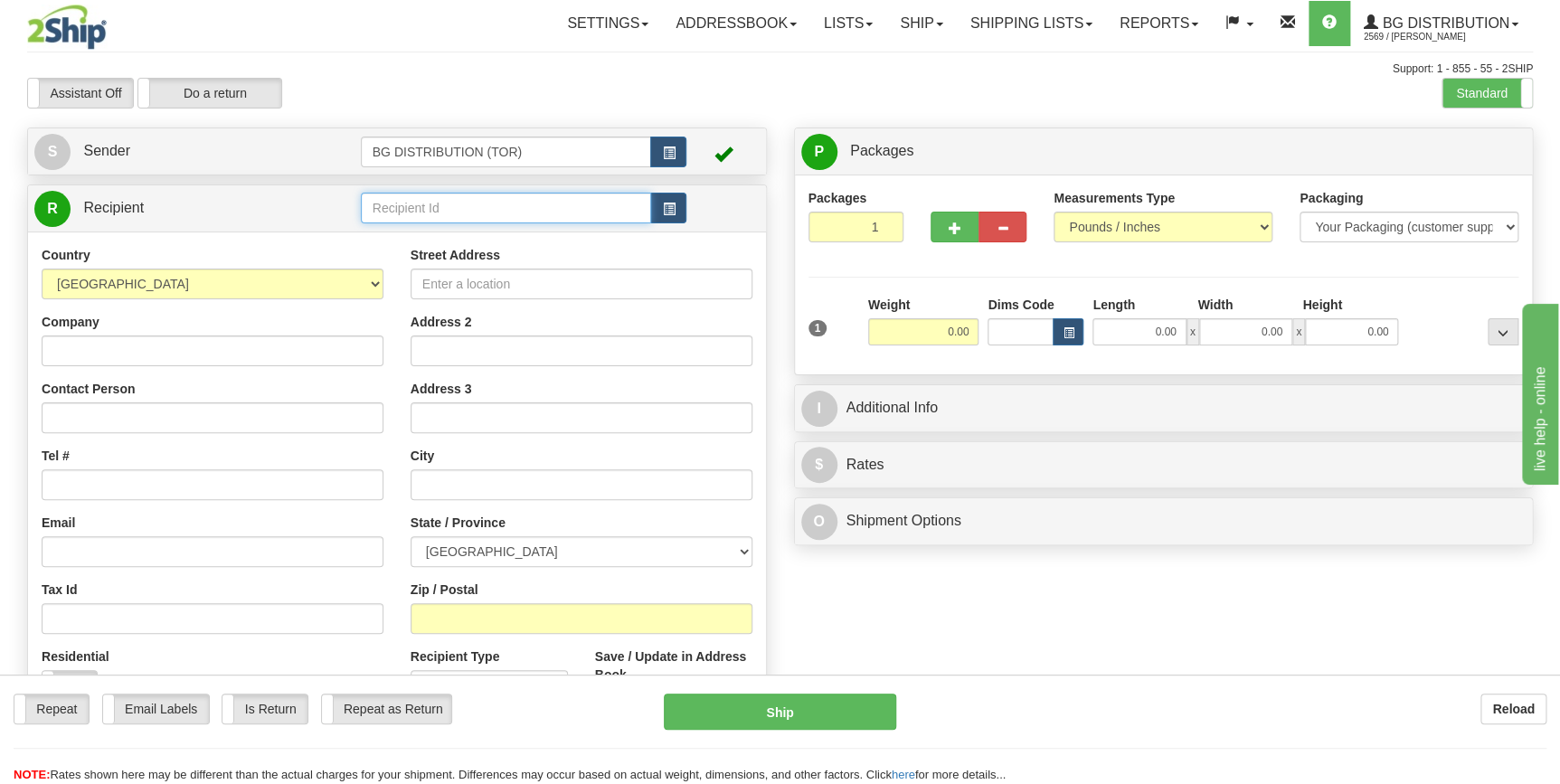
click at [449, 204] on input "text" at bounding box center [506, 208] width 292 height 30
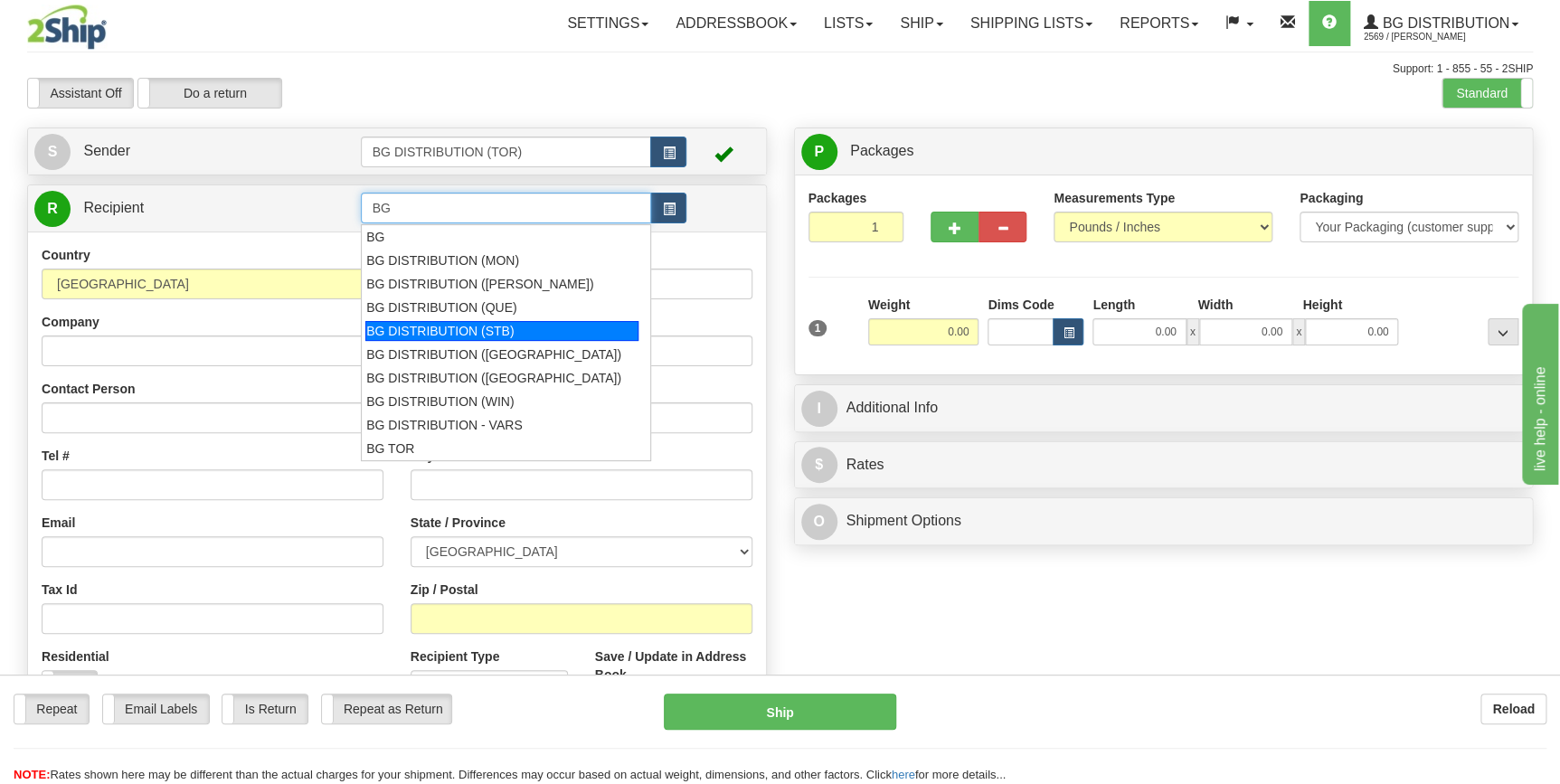
click at [522, 338] on div "BG DISTRIBUTION (STB)" at bounding box center [502, 331] width 273 height 20
type input "BG DISTRIBUTION (STB)"
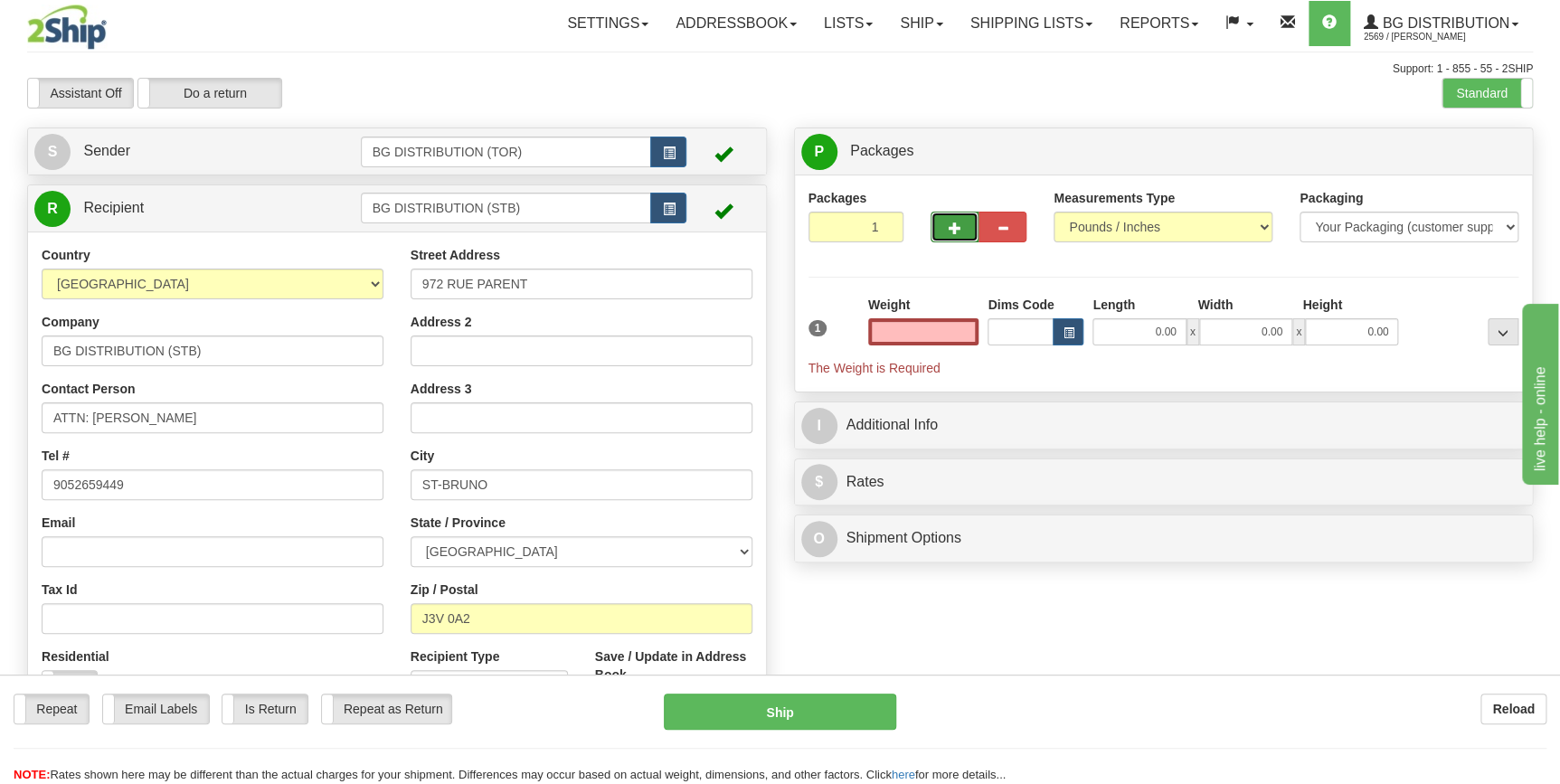
type input "0.00"
click at [954, 227] on span "button" at bounding box center [955, 228] width 13 height 12
type input "3"
drag, startPoint x: 922, startPoint y: 333, endPoint x: 1002, endPoint y: 333, distance: 80.0
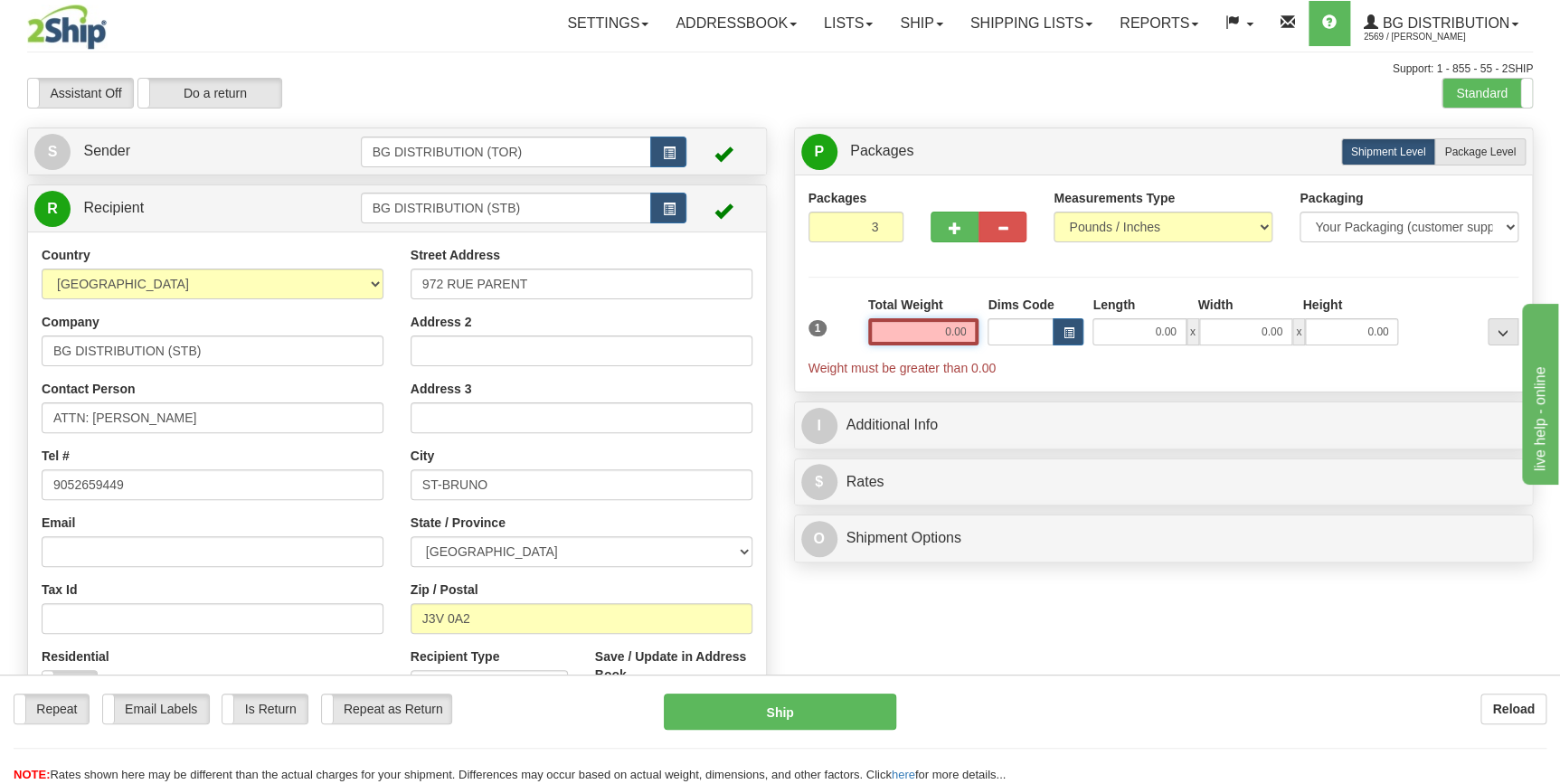
click at [1002, 333] on div "1 Total Weight 0.00 Dims Code x" at bounding box center [1163, 337] width 720 height 81
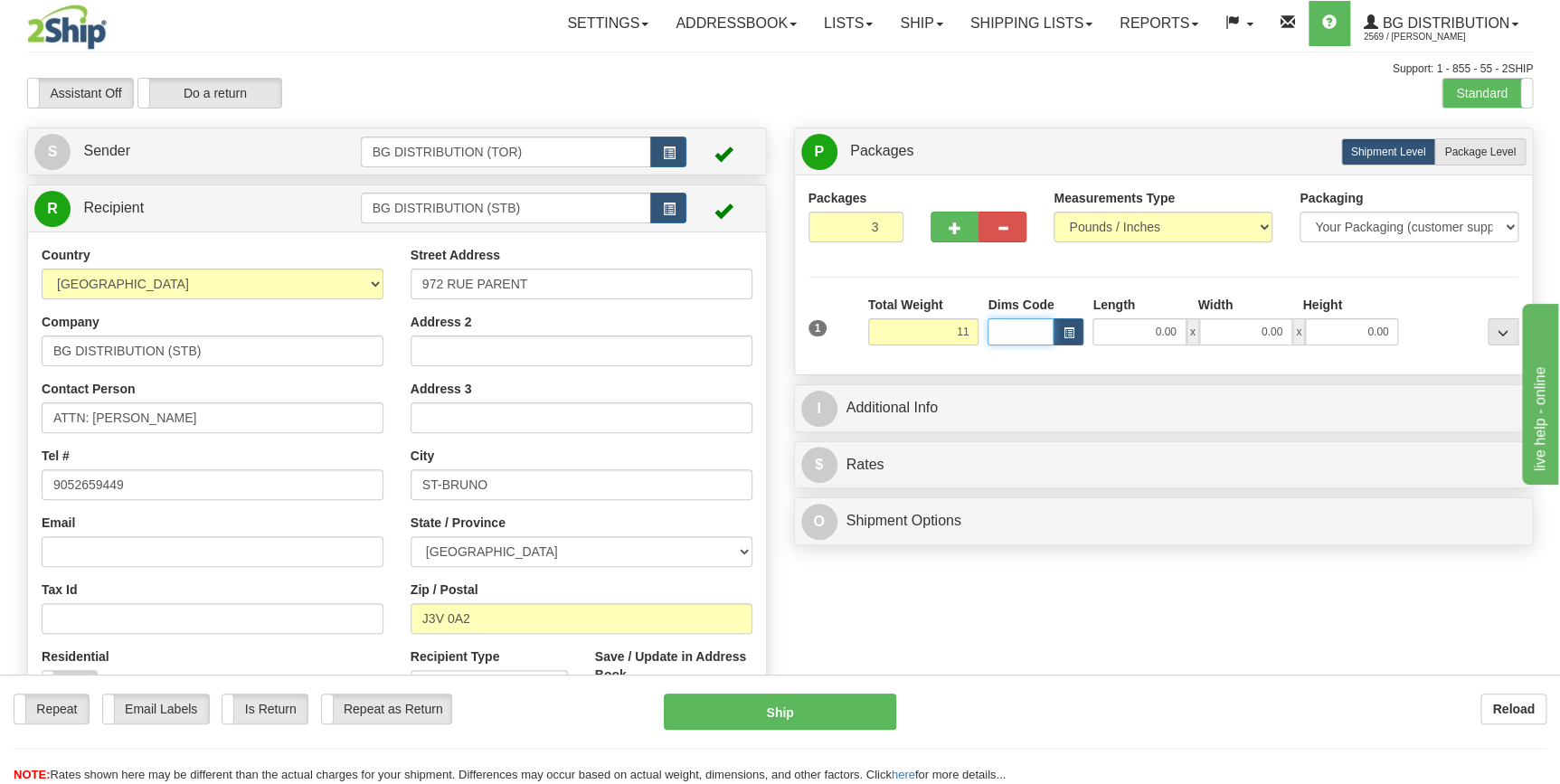
type input "11.00"
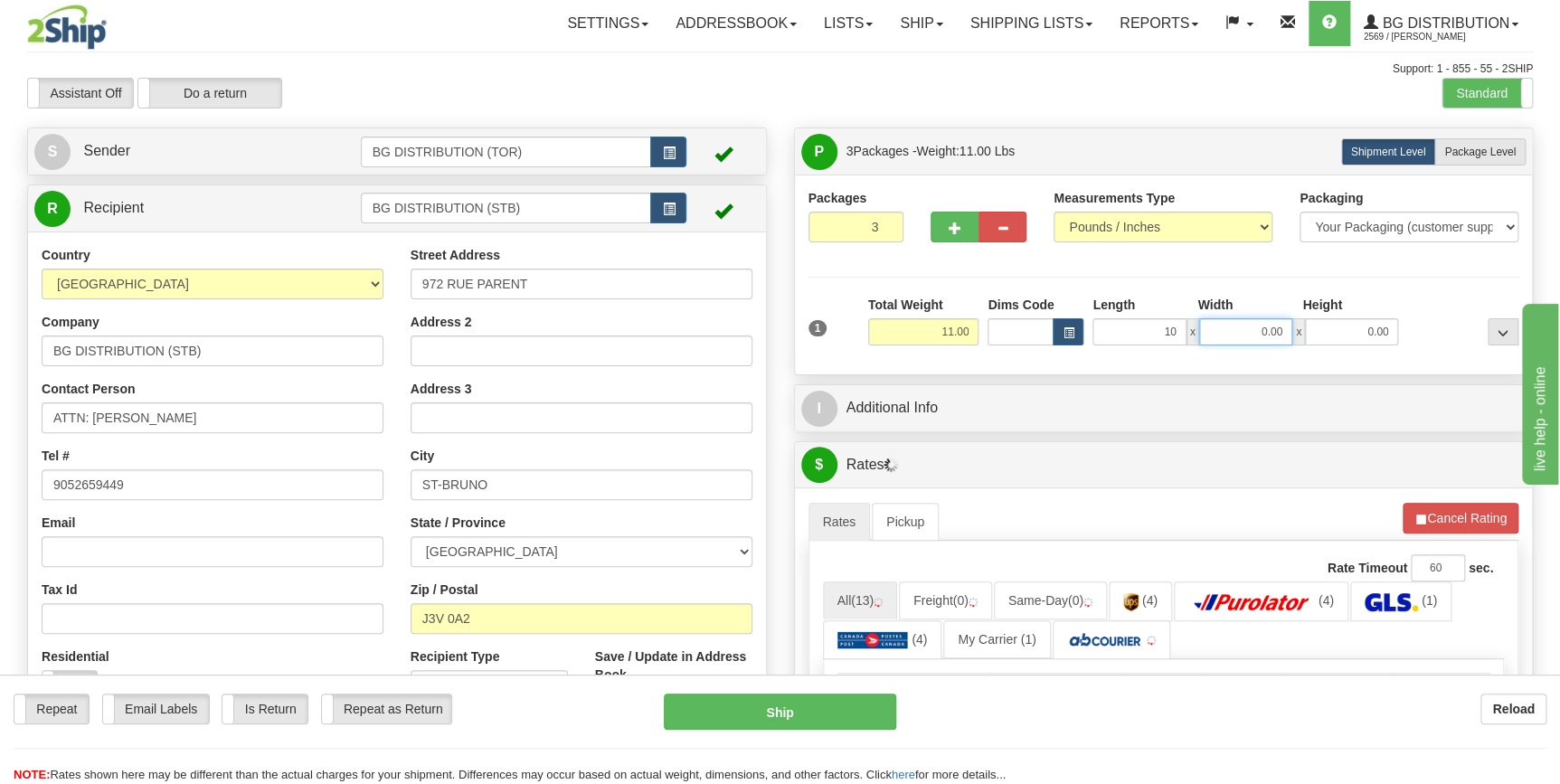
type input "10.00"
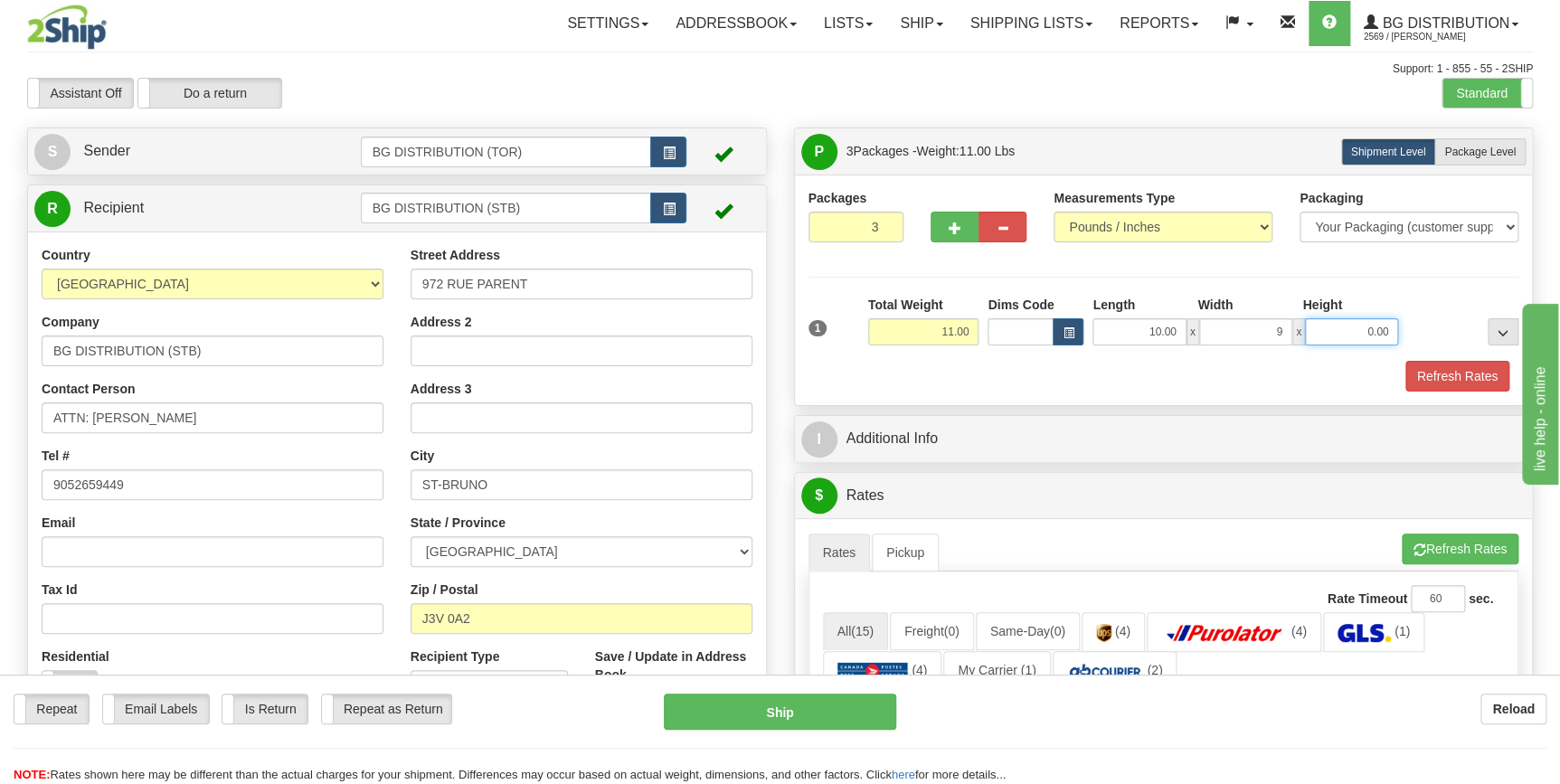
type input "9.00"
type input "5.00"
click at [1472, 160] on label "Package Level Pack.." at bounding box center [1480, 151] width 91 height 27
radio input "true"
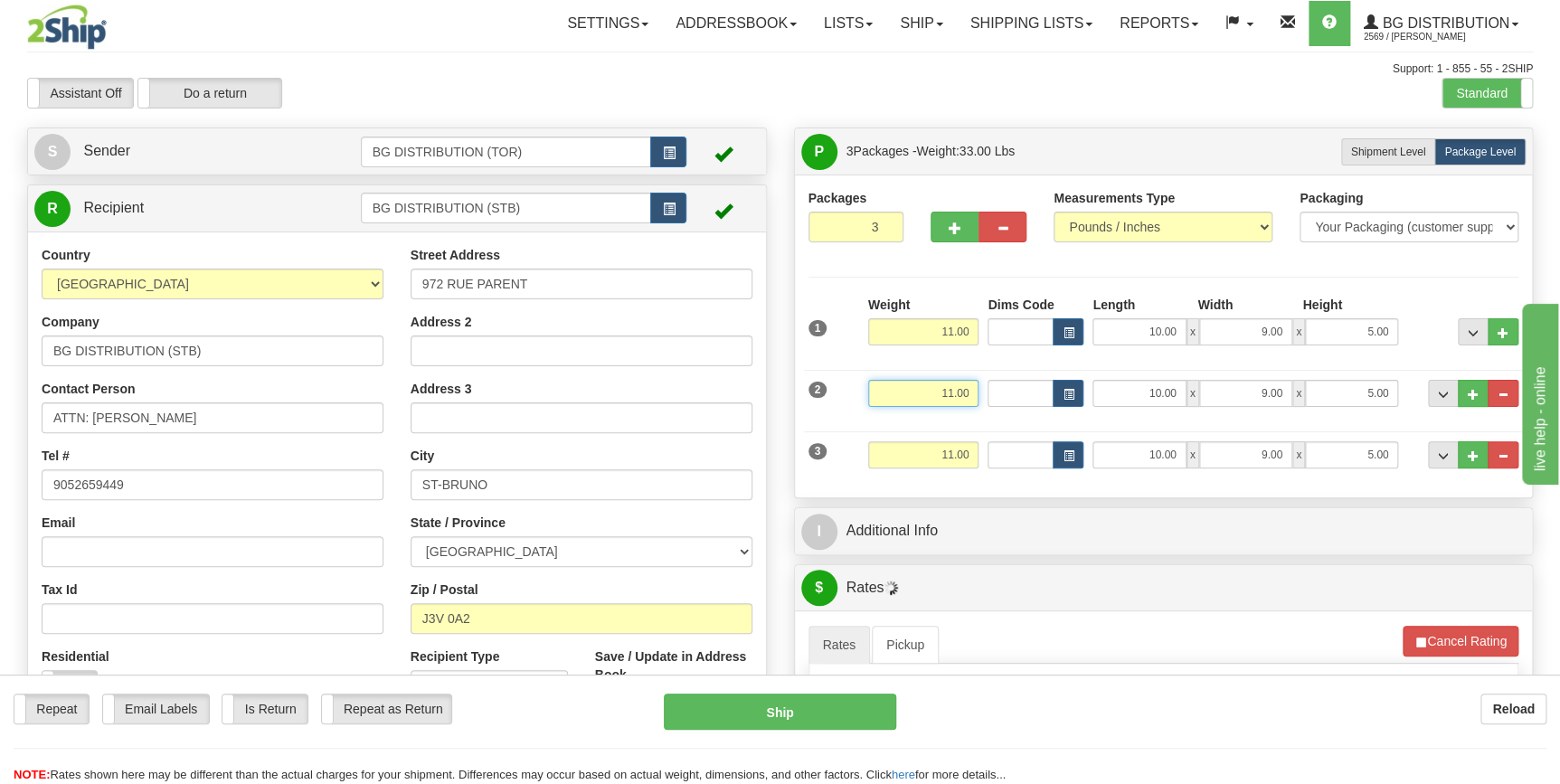
drag, startPoint x: 925, startPoint y: 395, endPoint x: 1015, endPoint y: 396, distance: 90.0
click at [1015, 396] on div "2 Weight 11.00 Dims Code Length Width Height" at bounding box center [1163, 391] width 720 height 61
type input "10.00"
type input "8.00"
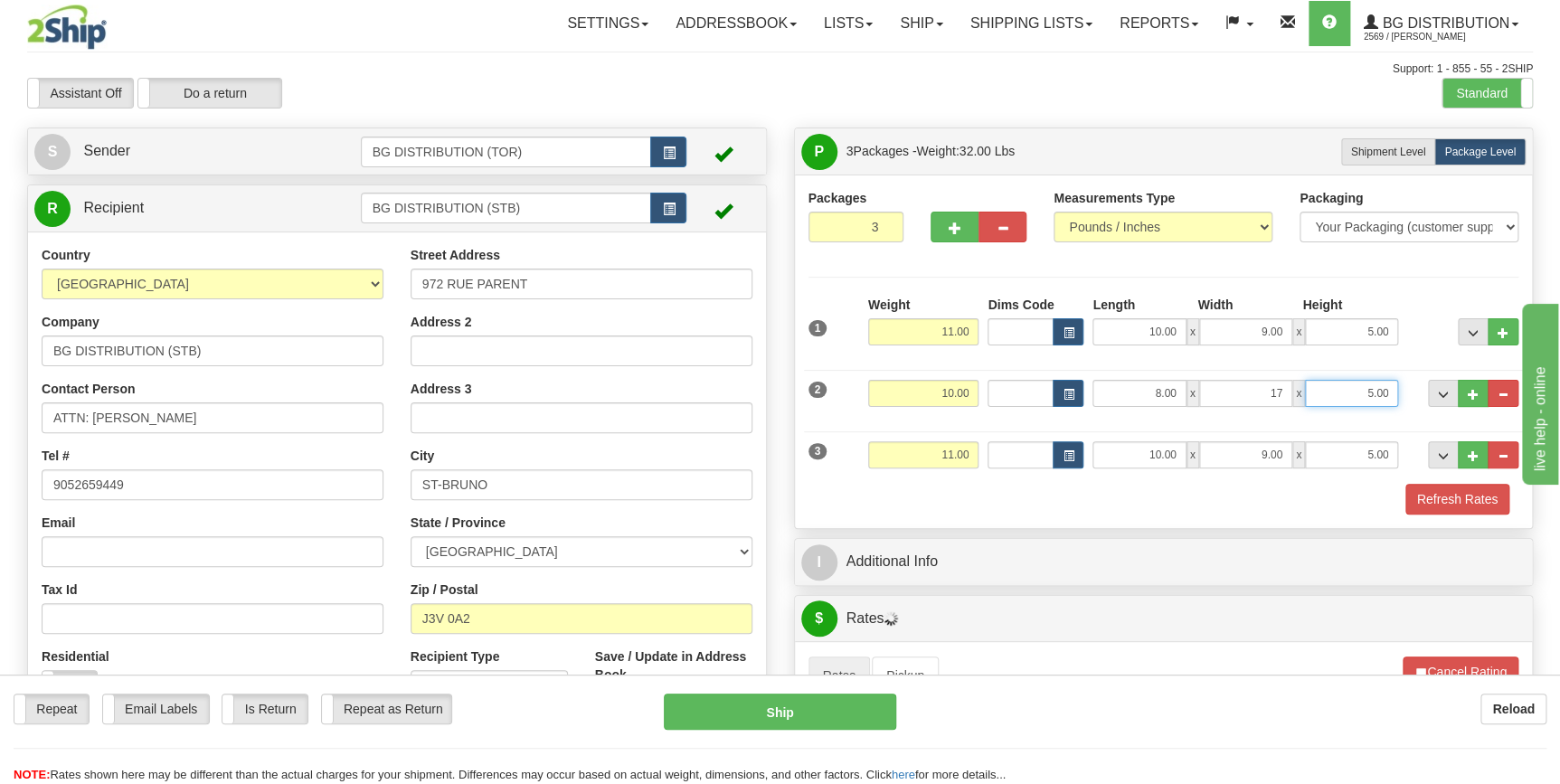
type input "17.00"
type input "9.00"
type input "8.00"
type input "97.00"
type input "5.00"
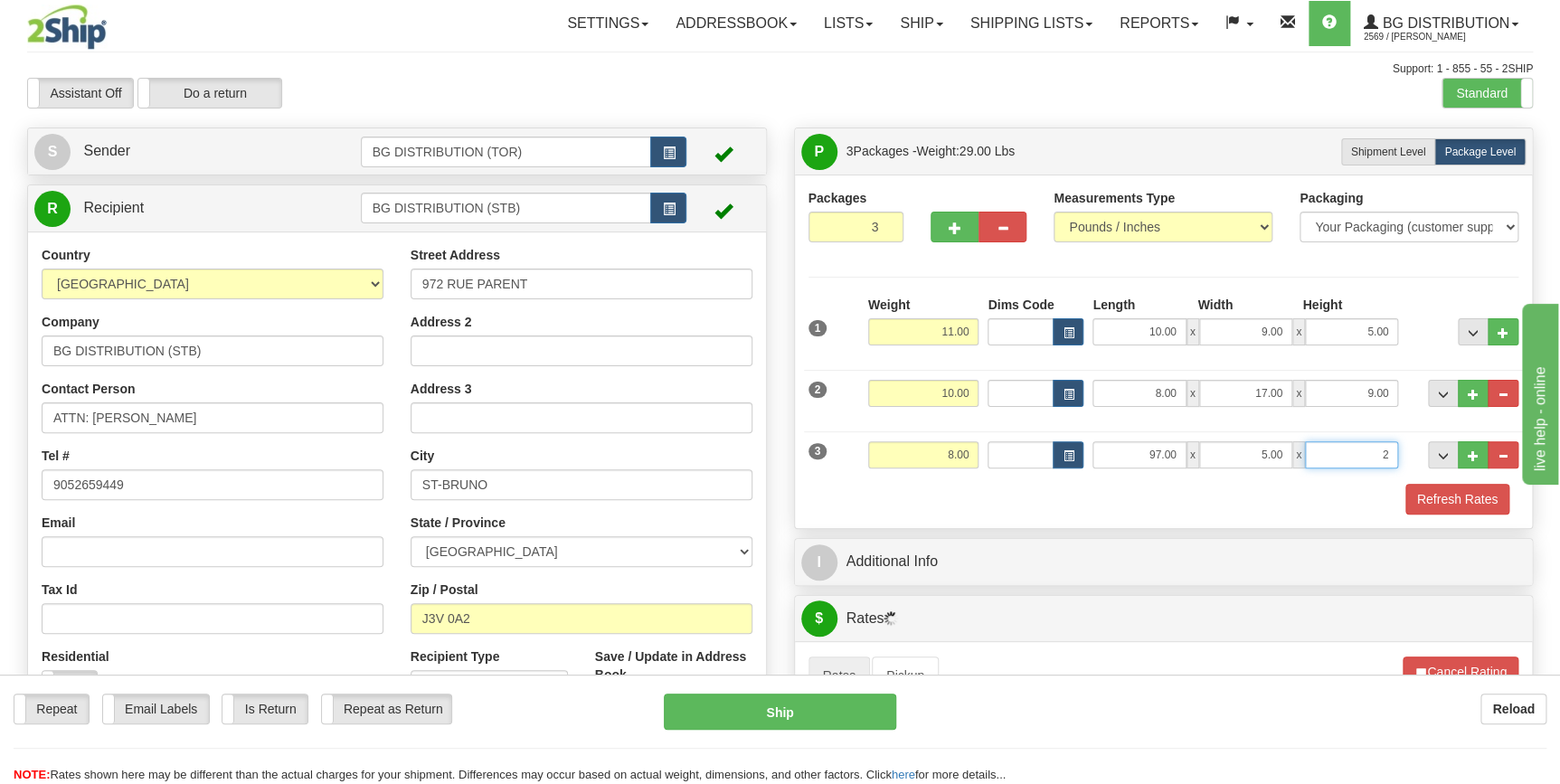
type input "2.00"
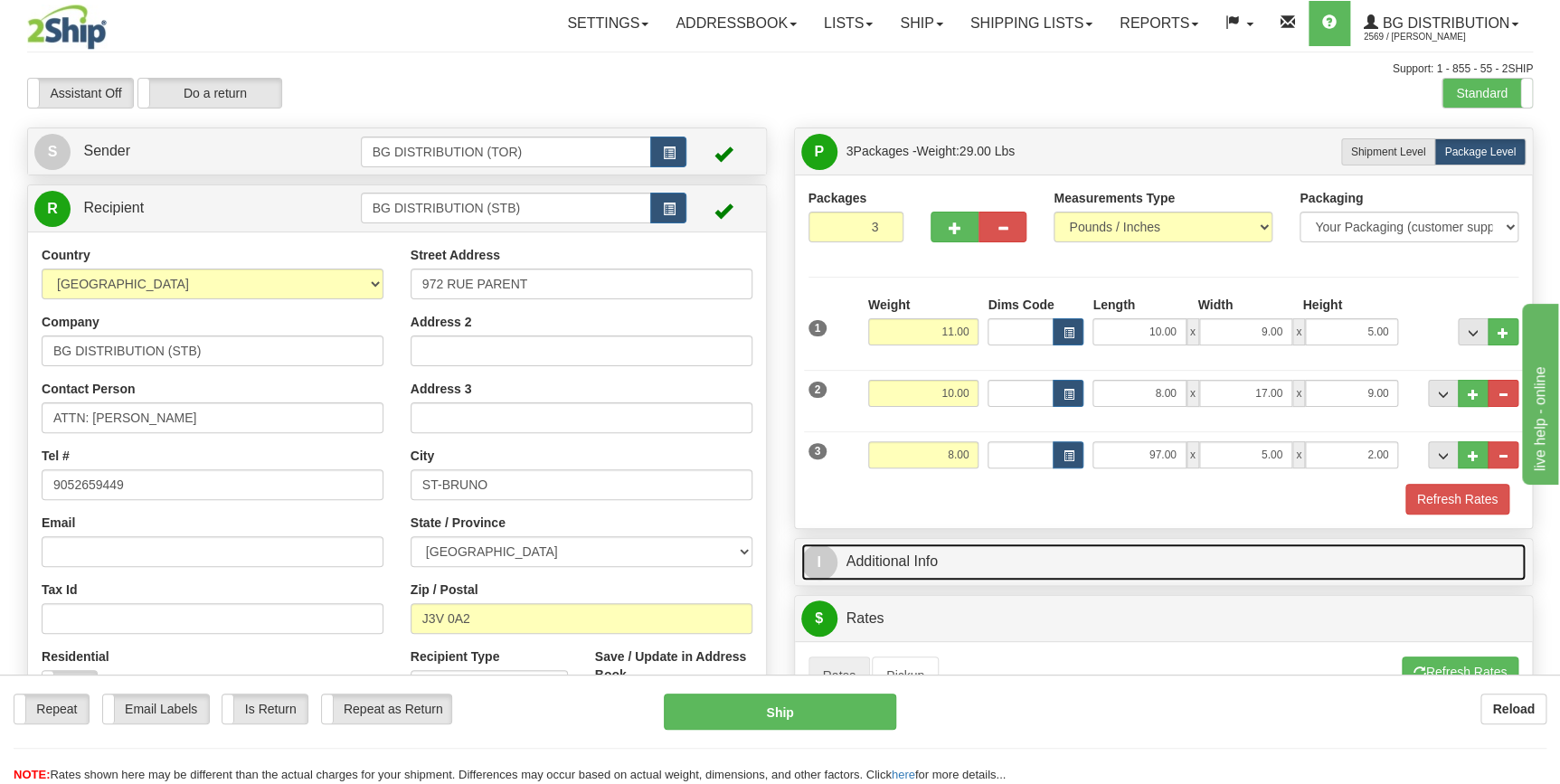
click at [1004, 552] on link "I Additional Info" at bounding box center [1164, 562] width 725 height 37
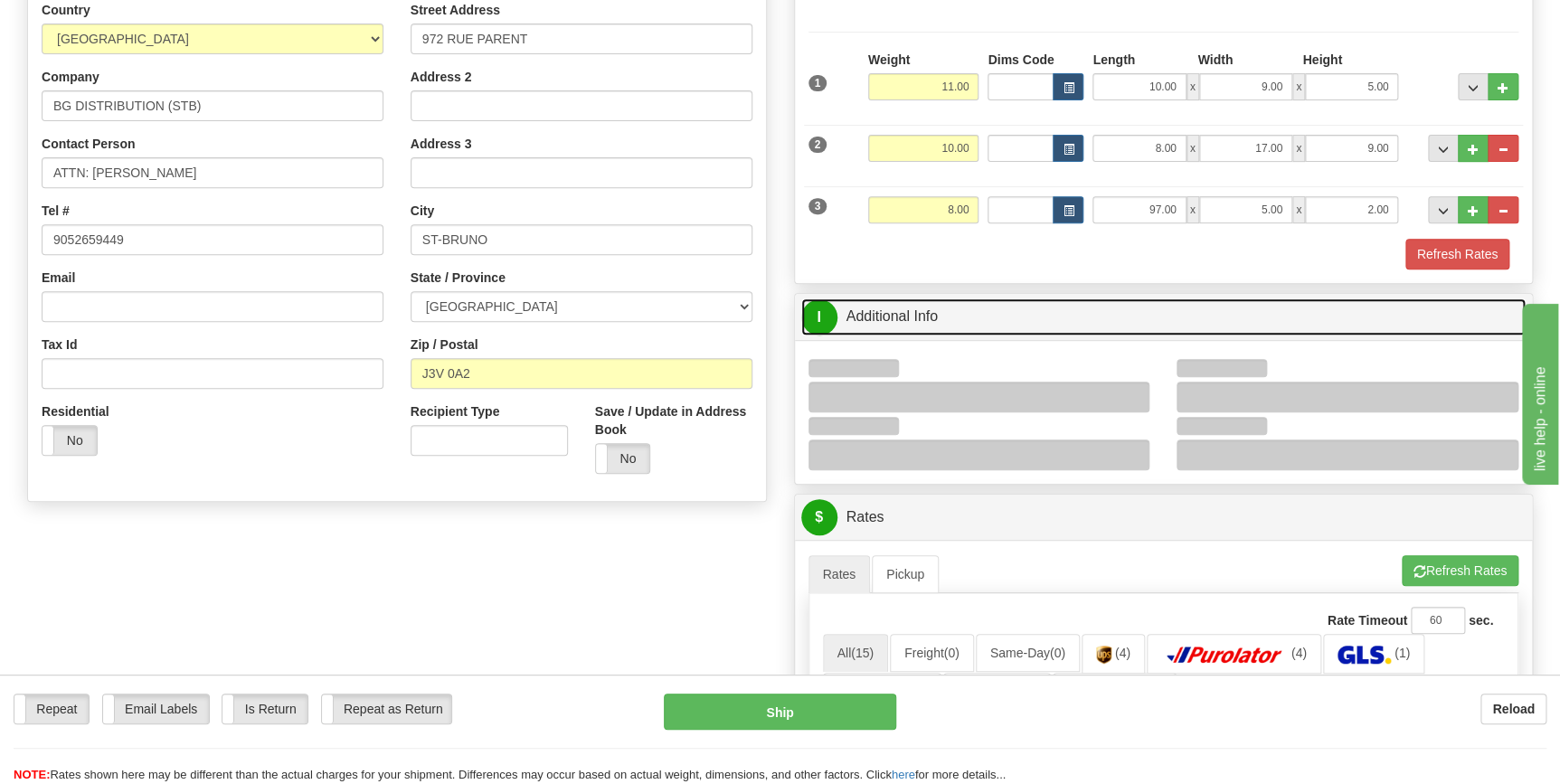
scroll to position [246, 0]
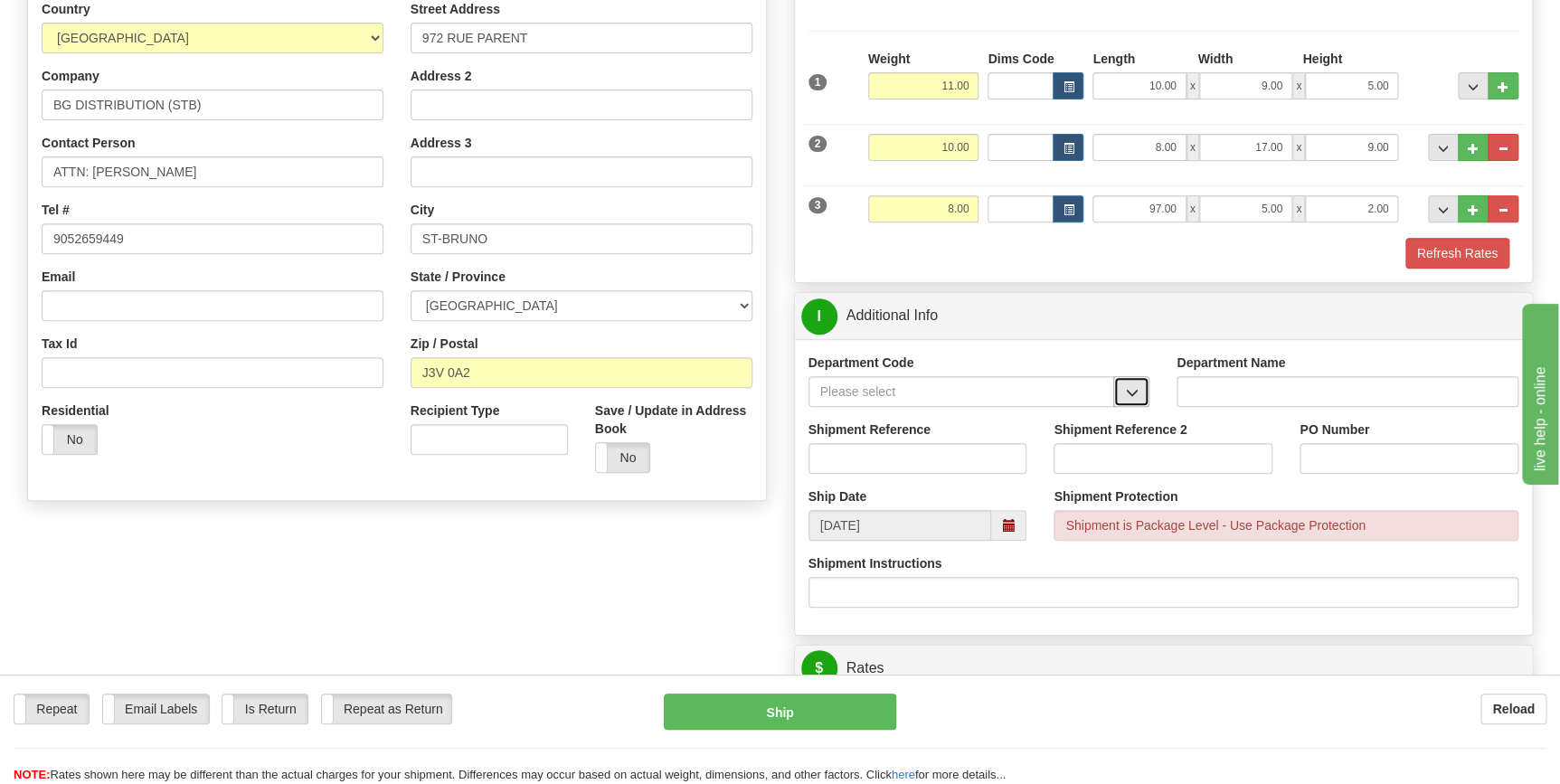
click at [1132, 393] on span "button" at bounding box center [1131, 393] width 13 height 12
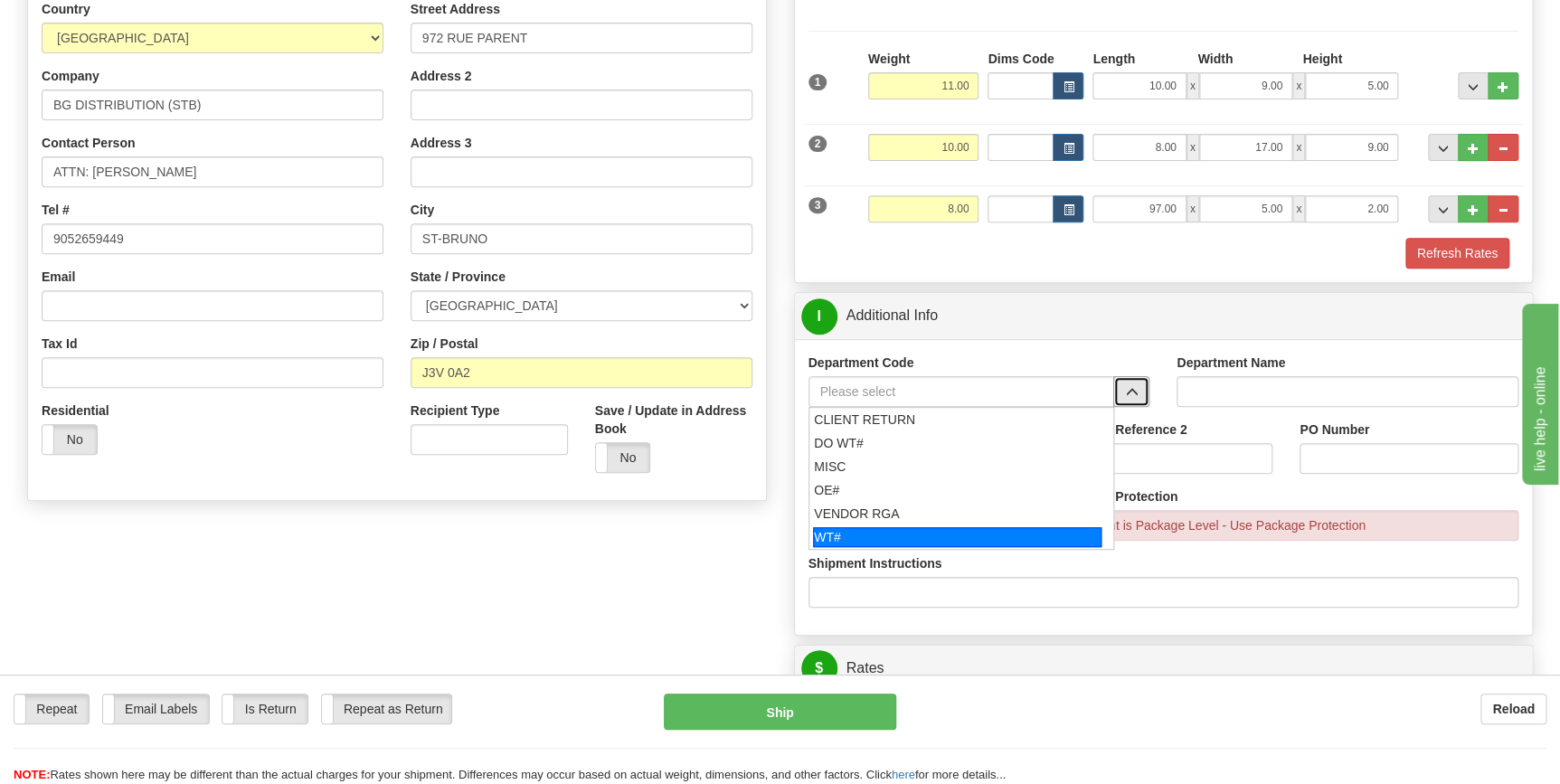
click at [937, 540] on div "WT#" at bounding box center [957, 537] width 289 height 20
type input "WT#"
type input "WAREHOUSE TRANSFERS"
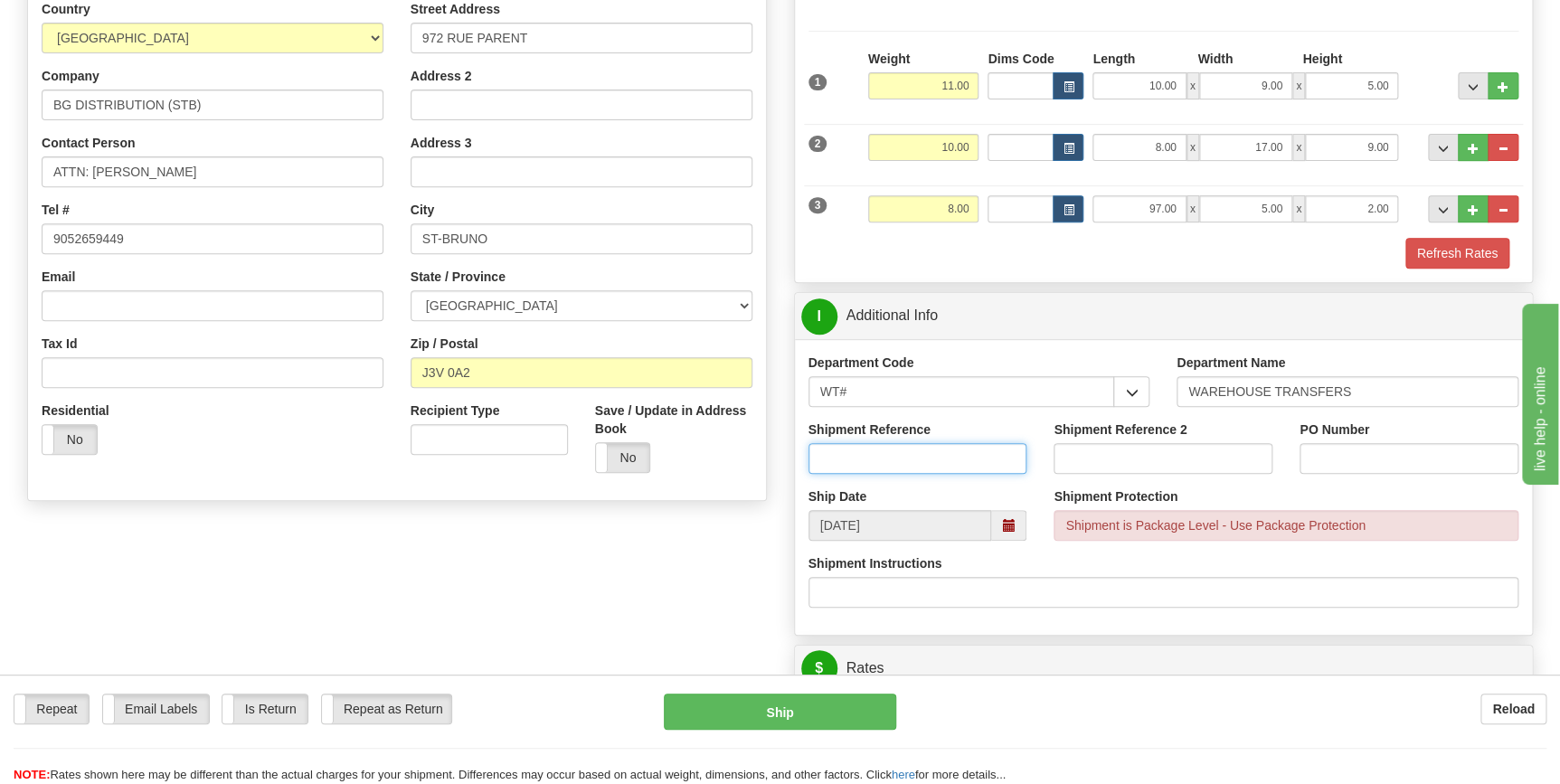
click at [924, 448] on input "Shipment Reference" at bounding box center [917, 457] width 219 height 30
type input "2"
drag, startPoint x: 732, startPoint y: 419, endPoint x: 501, endPoint y: 399, distance: 231.9
type input "164992-00"
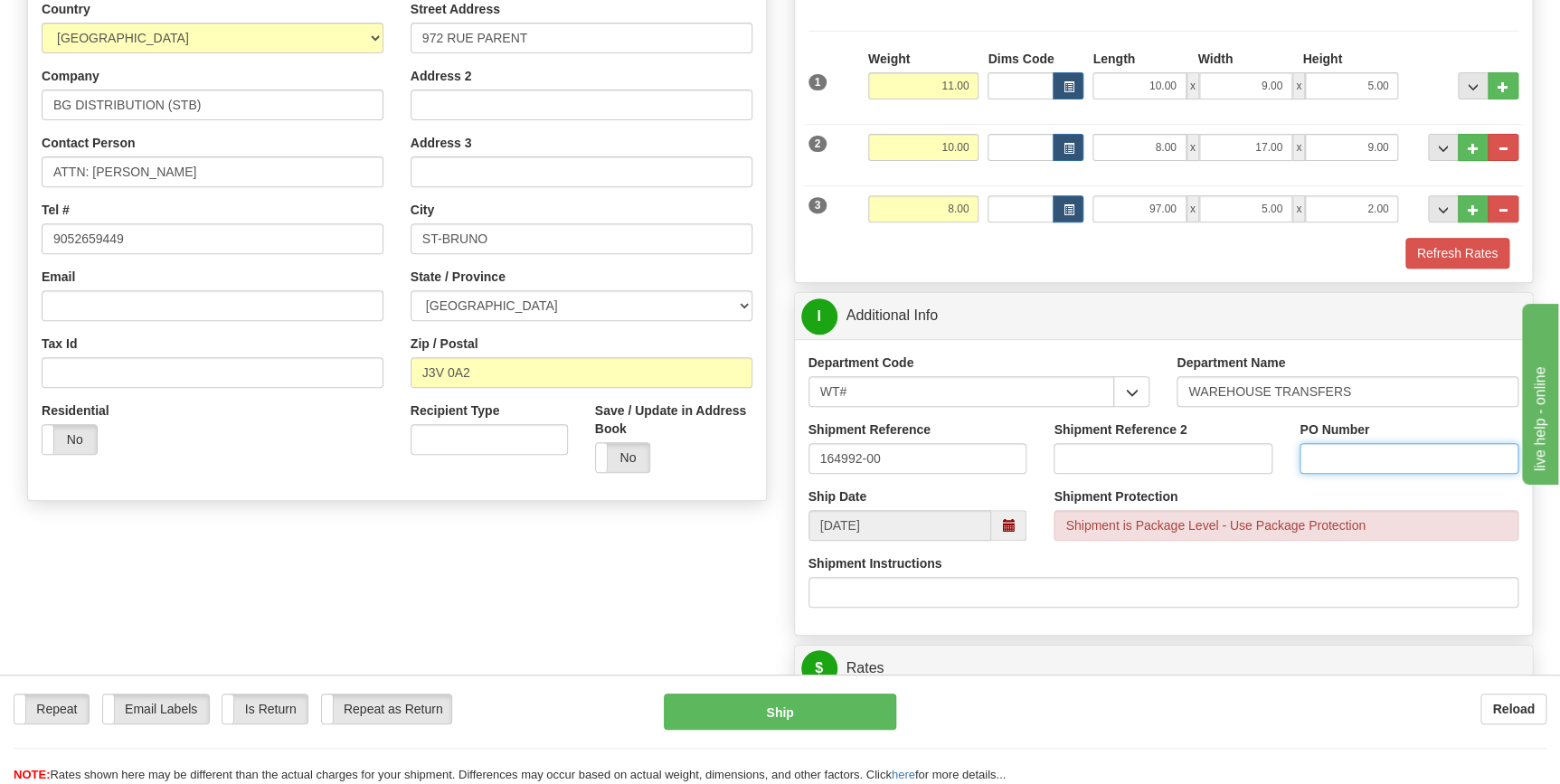
click at [1351, 445] on input "PO Number" at bounding box center [1409, 457] width 219 height 30
paste input "164992-00"
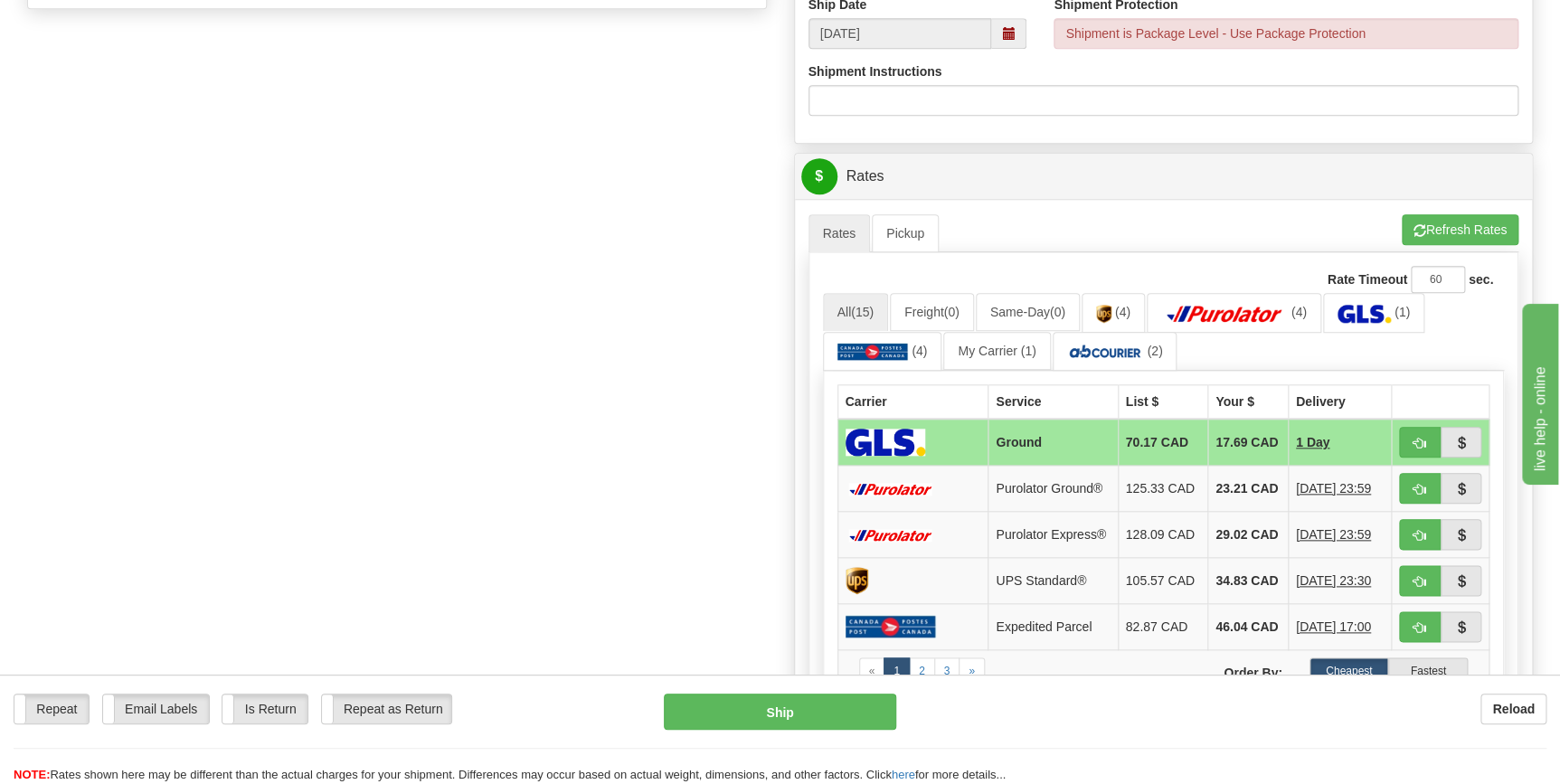
scroll to position [740, 0]
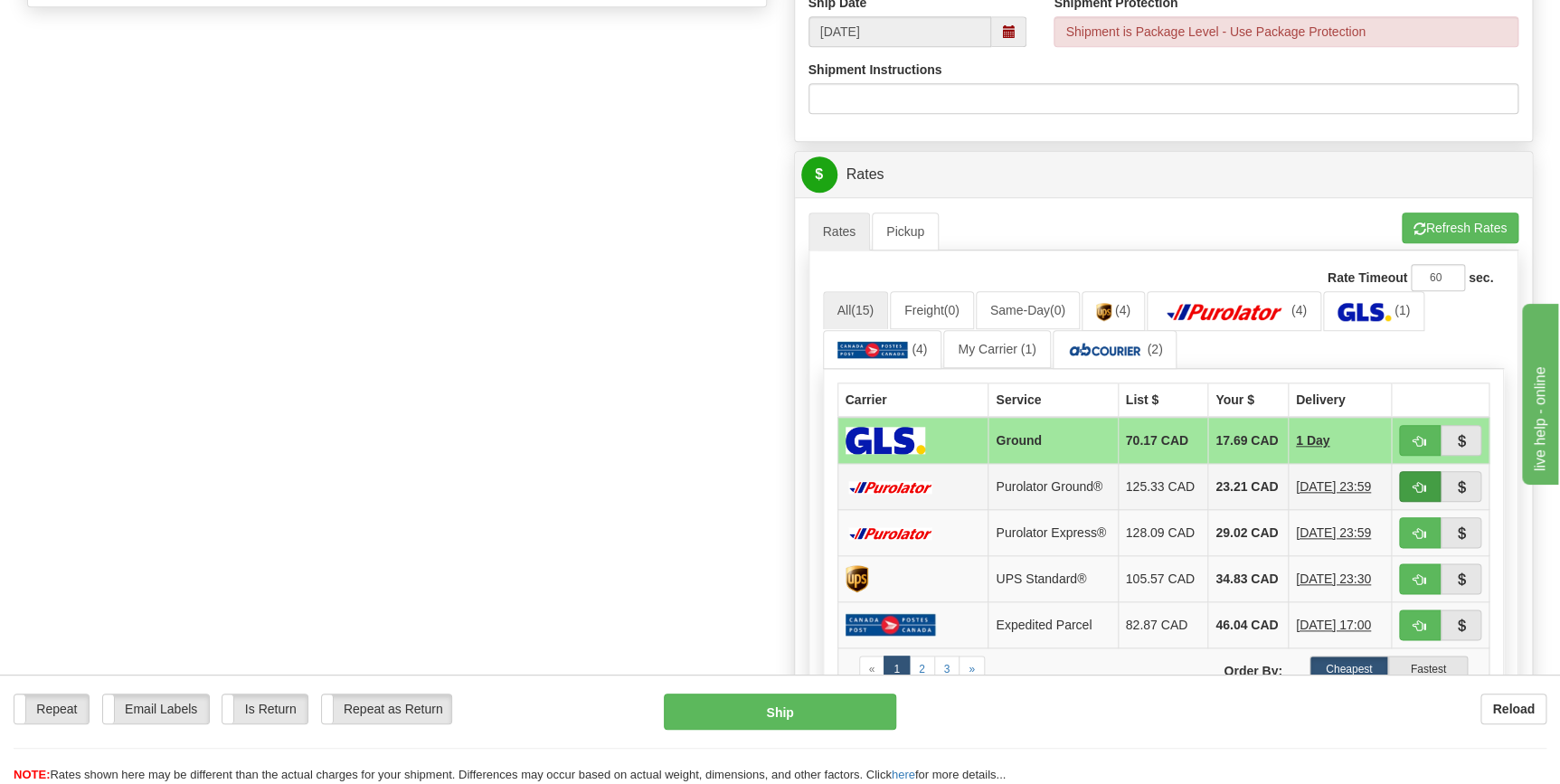
type input "164992-00"
click at [1420, 493] on span "button" at bounding box center [1420, 487] width 13 height 12
type input "260"
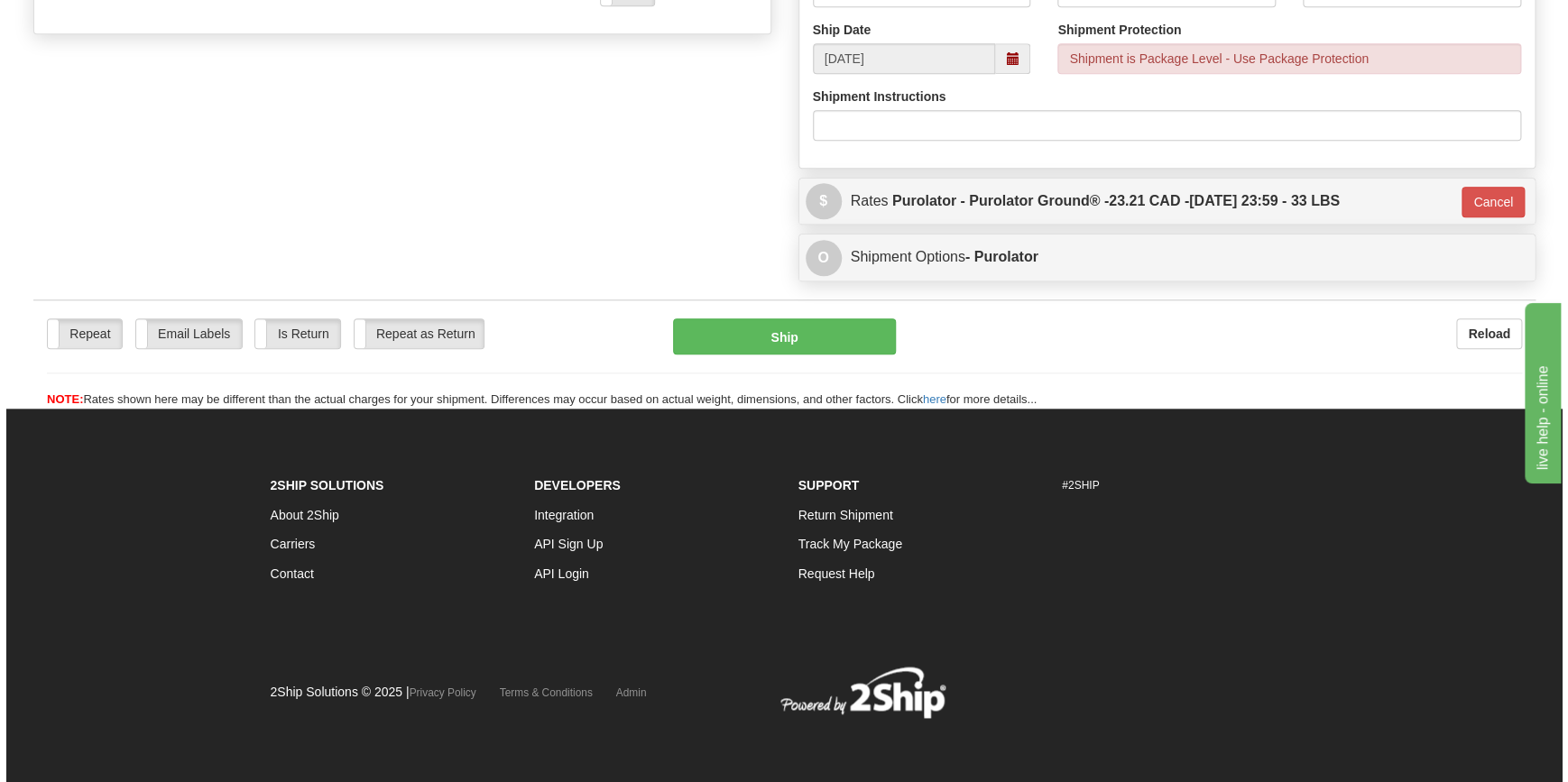
scroll to position [709, 0]
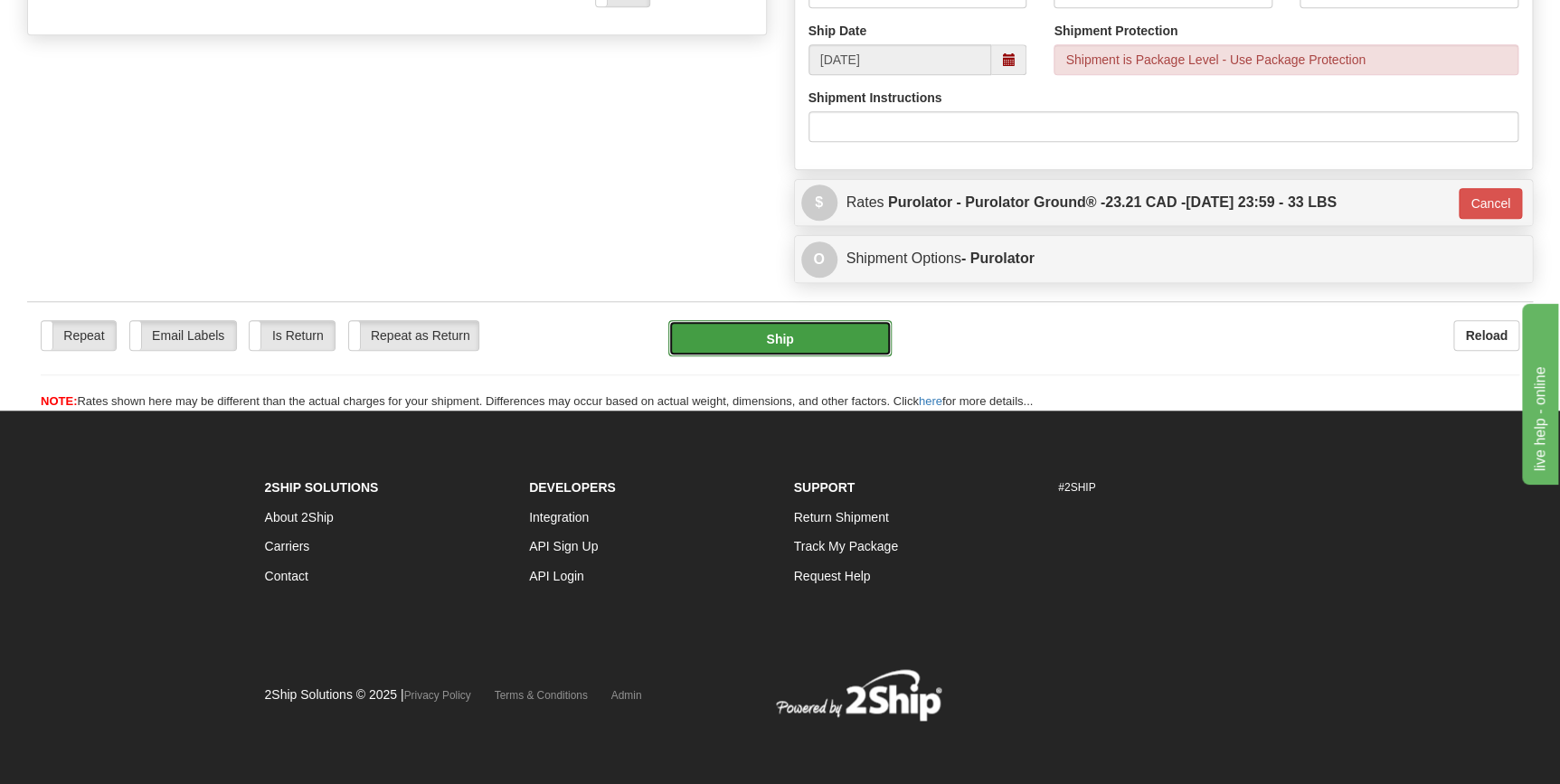
click at [834, 341] on button "Ship" at bounding box center [780, 338] width 223 height 36
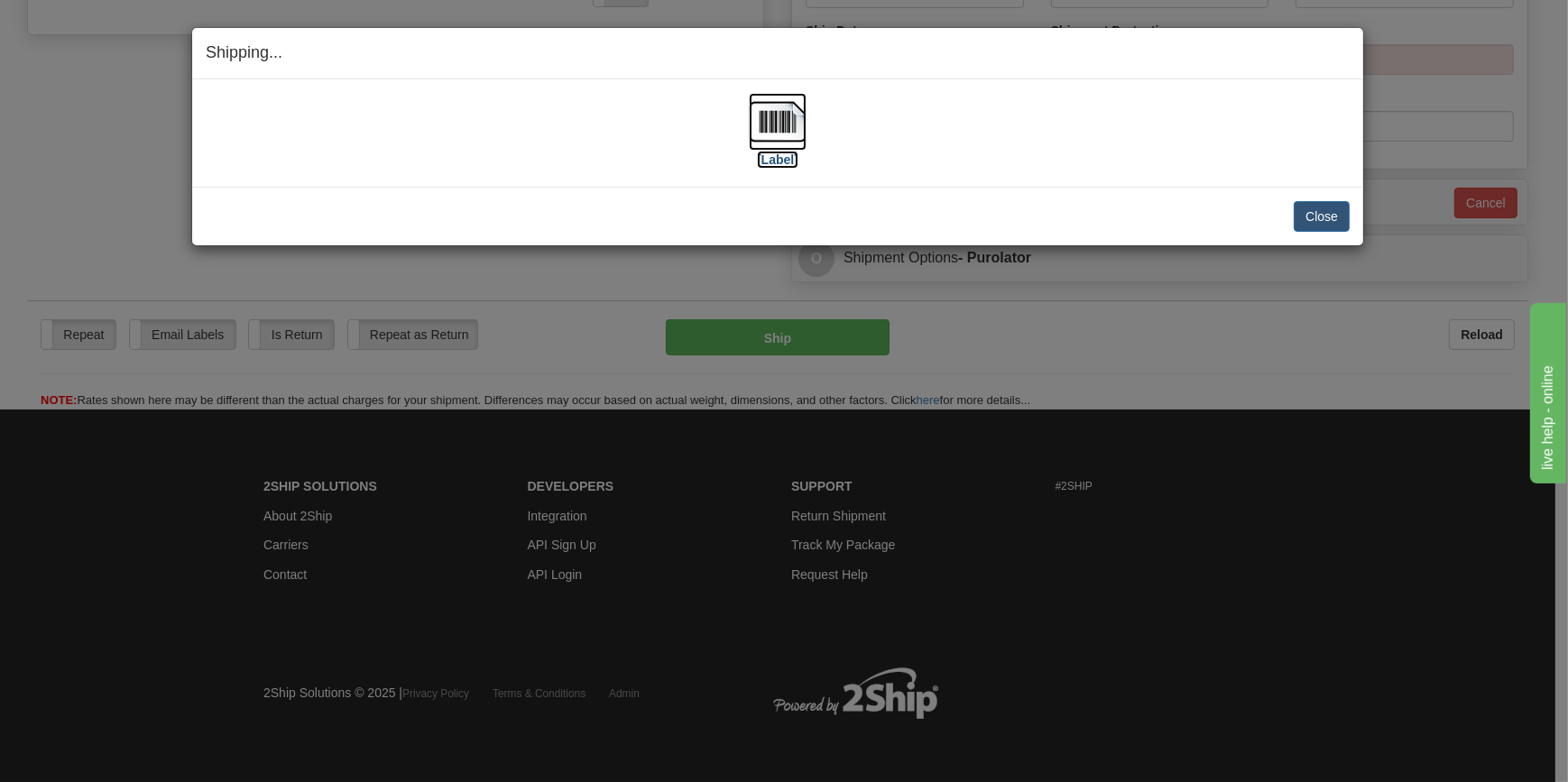
click at [790, 128] on img at bounding box center [778, 121] width 58 height 58
click at [1327, 216] on button "Close" at bounding box center [1321, 216] width 56 height 30
click at [1336, 214] on button "Close" at bounding box center [1321, 216] width 56 height 30
click at [1317, 210] on button "Close" at bounding box center [1321, 216] width 56 height 30
